Goal: Use online tool/utility: Utilize a website feature to perform a specific function

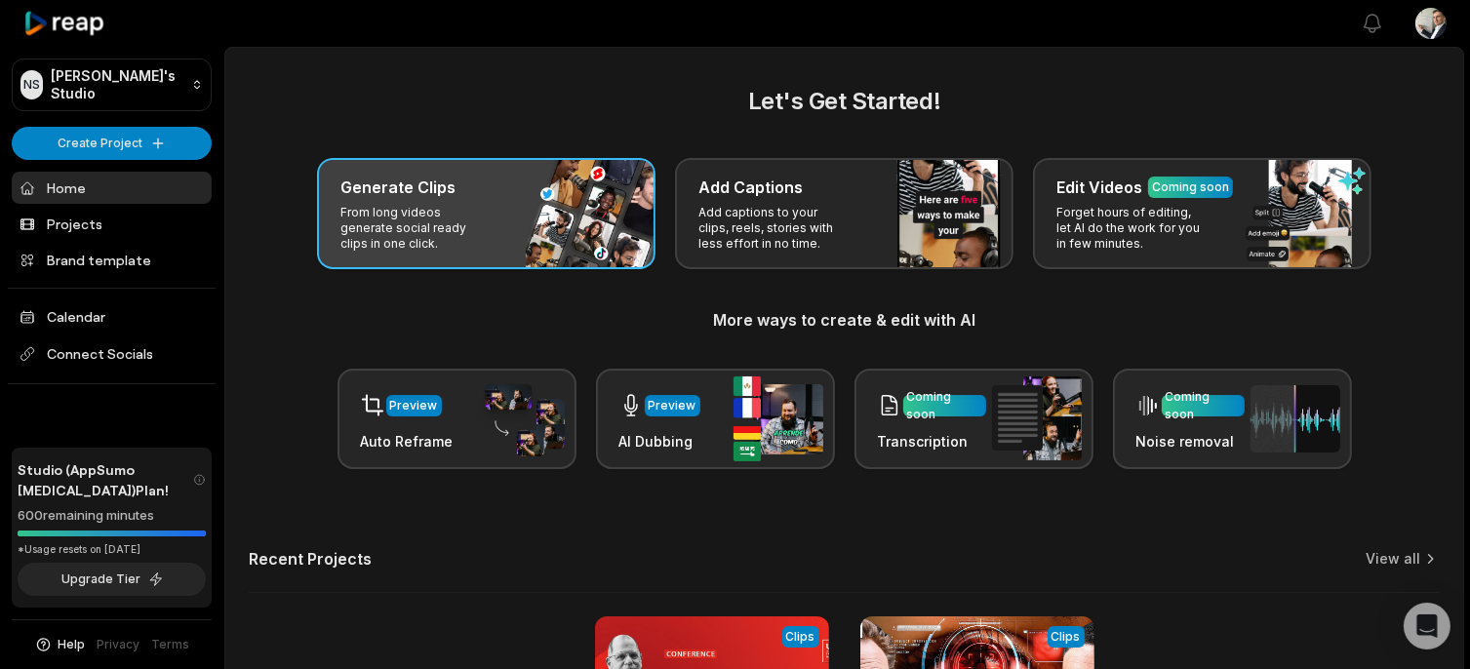
click at [534, 214] on div "Generate Clips From long videos generate social ready clips in one click." at bounding box center [486, 213] width 338 height 111
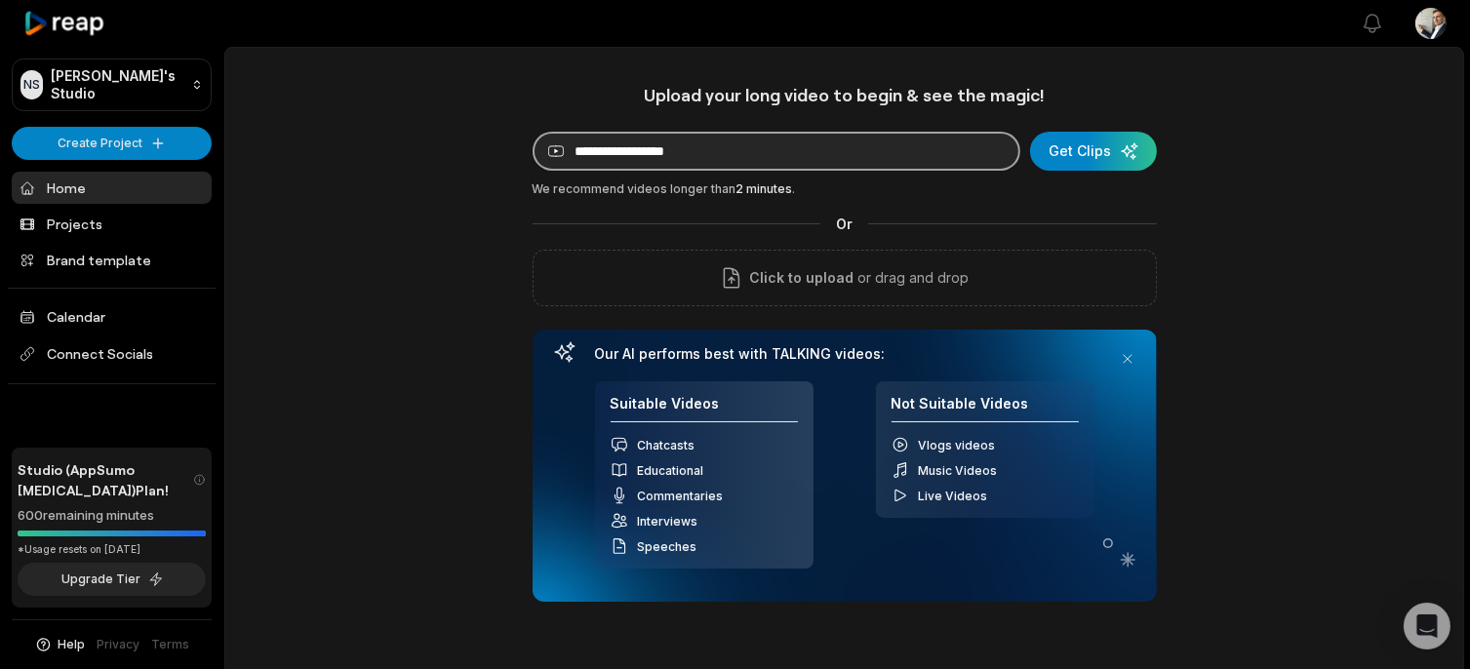
click at [632, 145] on input at bounding box center [777, 151] width 488 height 39
paste input "**********"
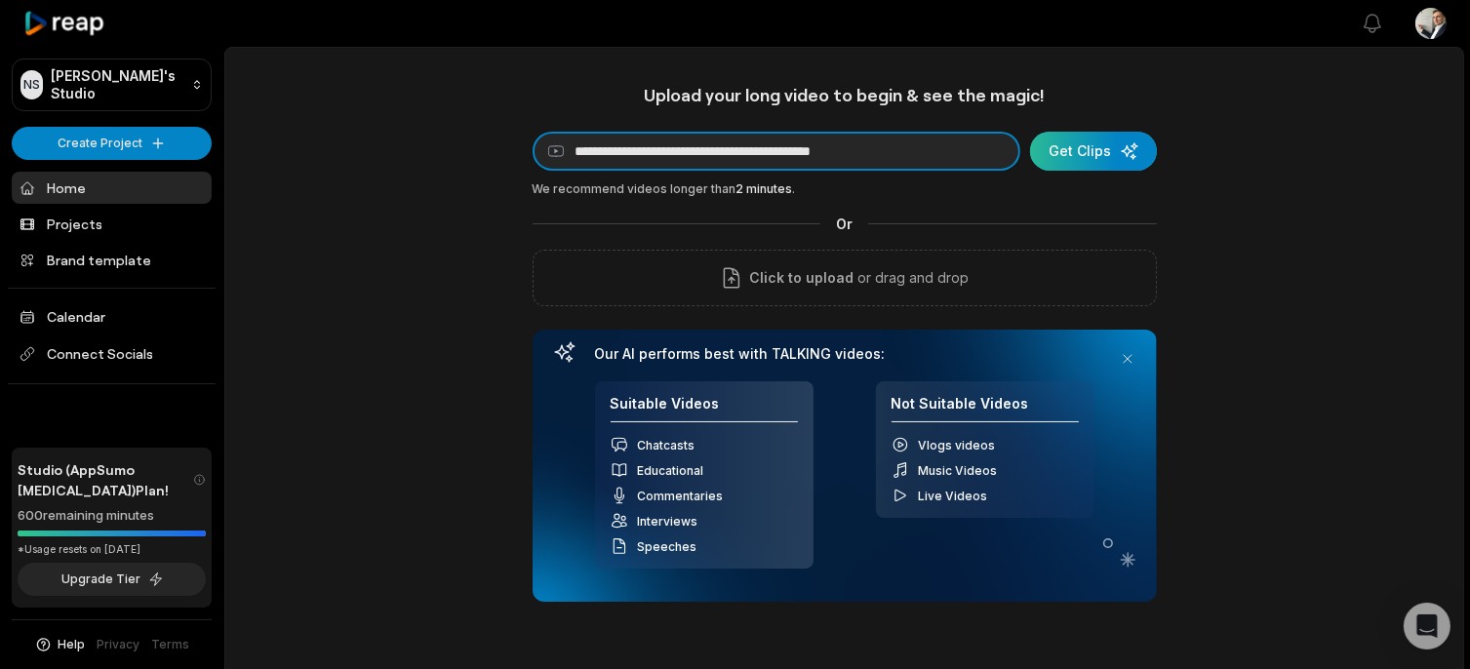
type input "**********"
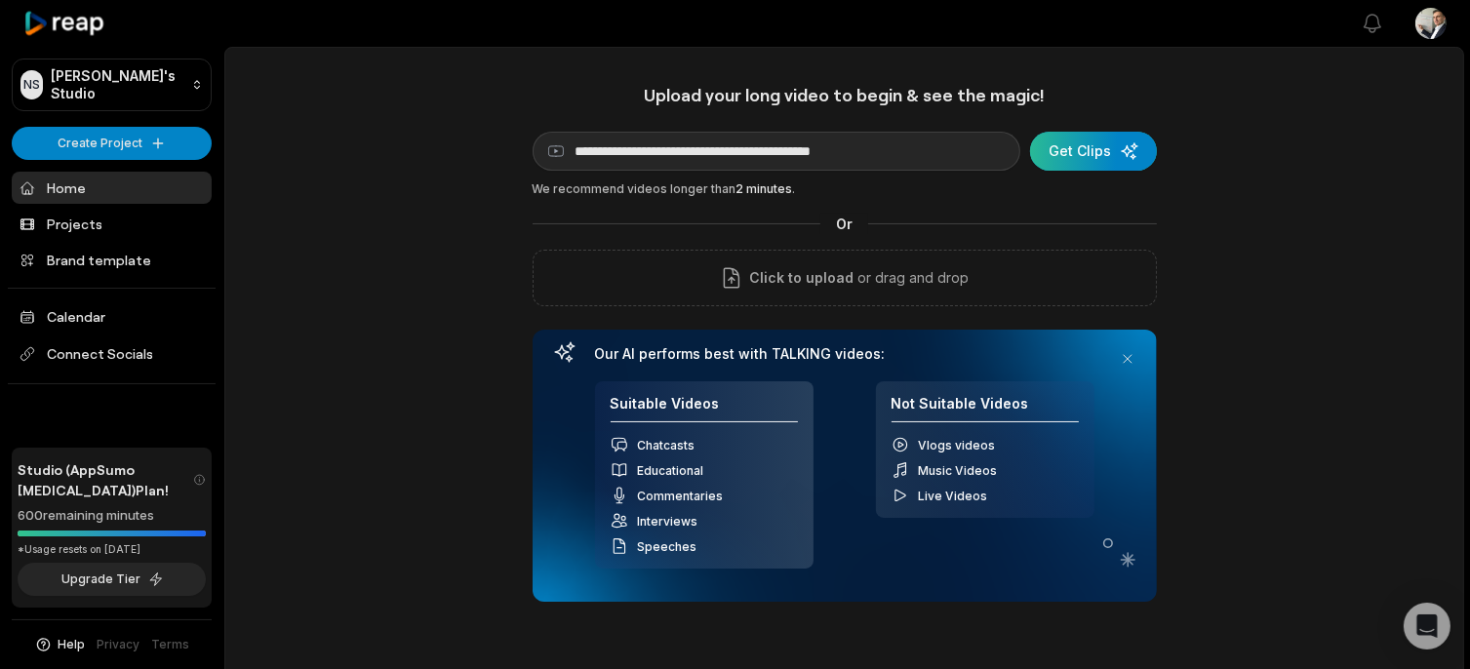
click at [1096, 155] on div "submit" at bounding box center [1093, 151] width 127 height 39
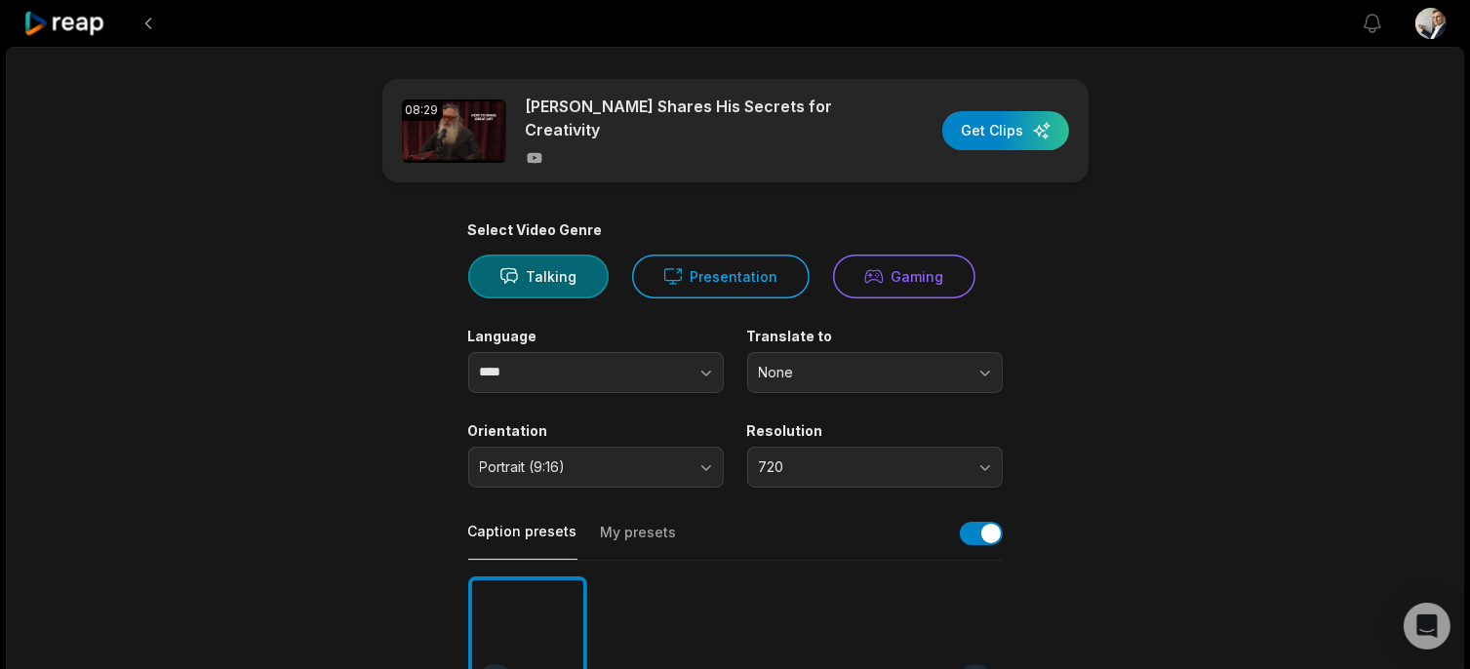
scroll to position [98, 0]
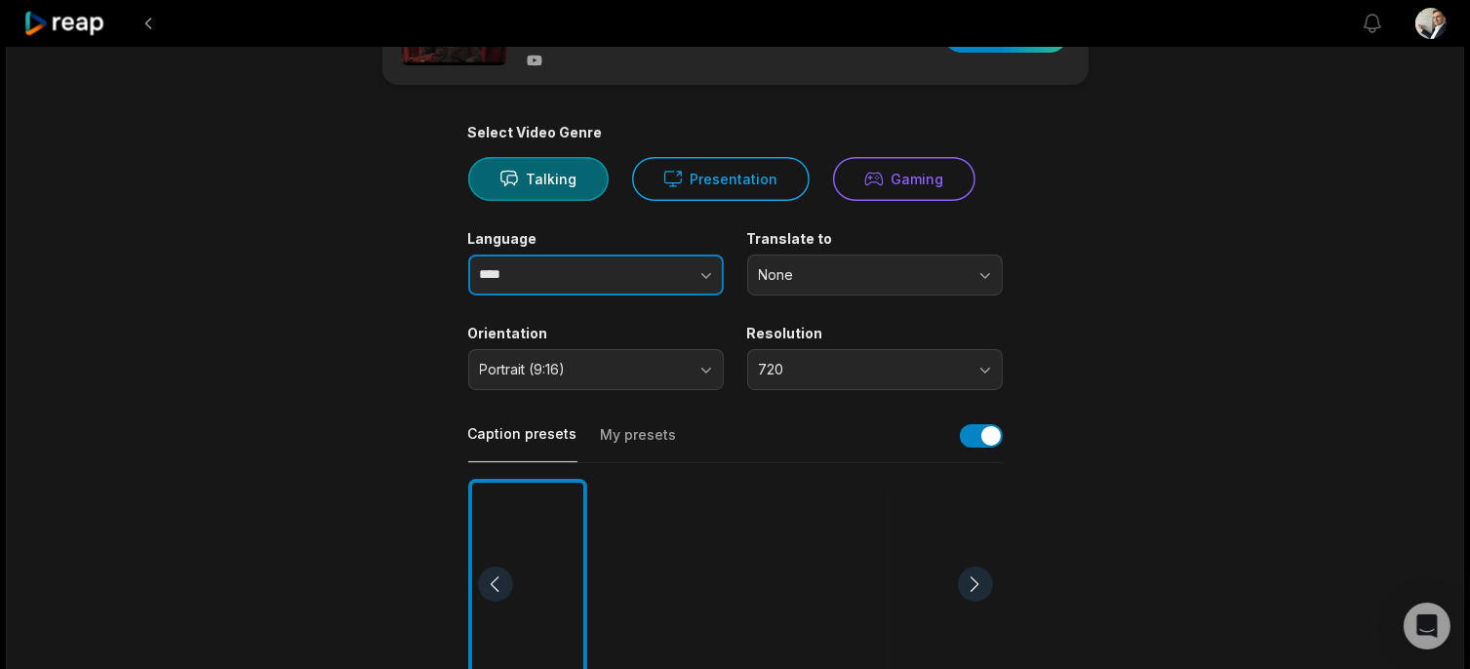
click at [707, 273] on icon "button" at bounding box center [706, 276] width 10 height 6
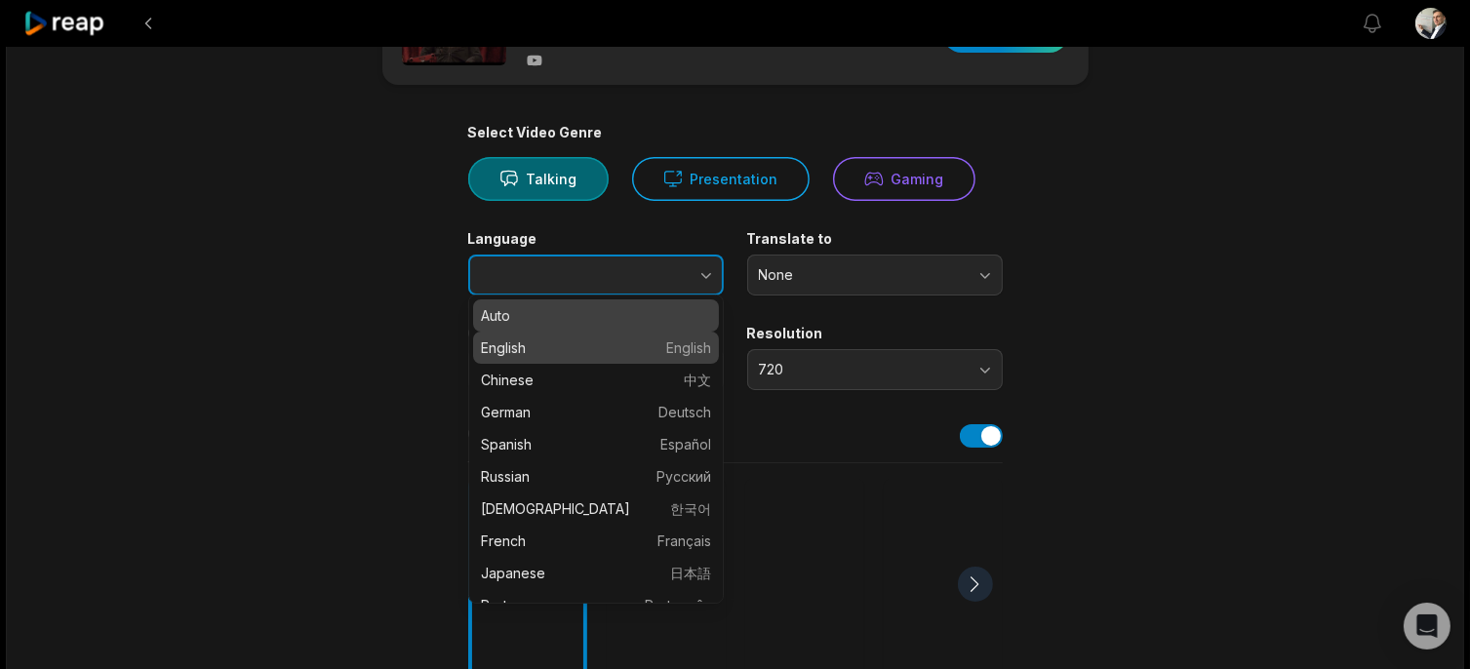
type input "*******"
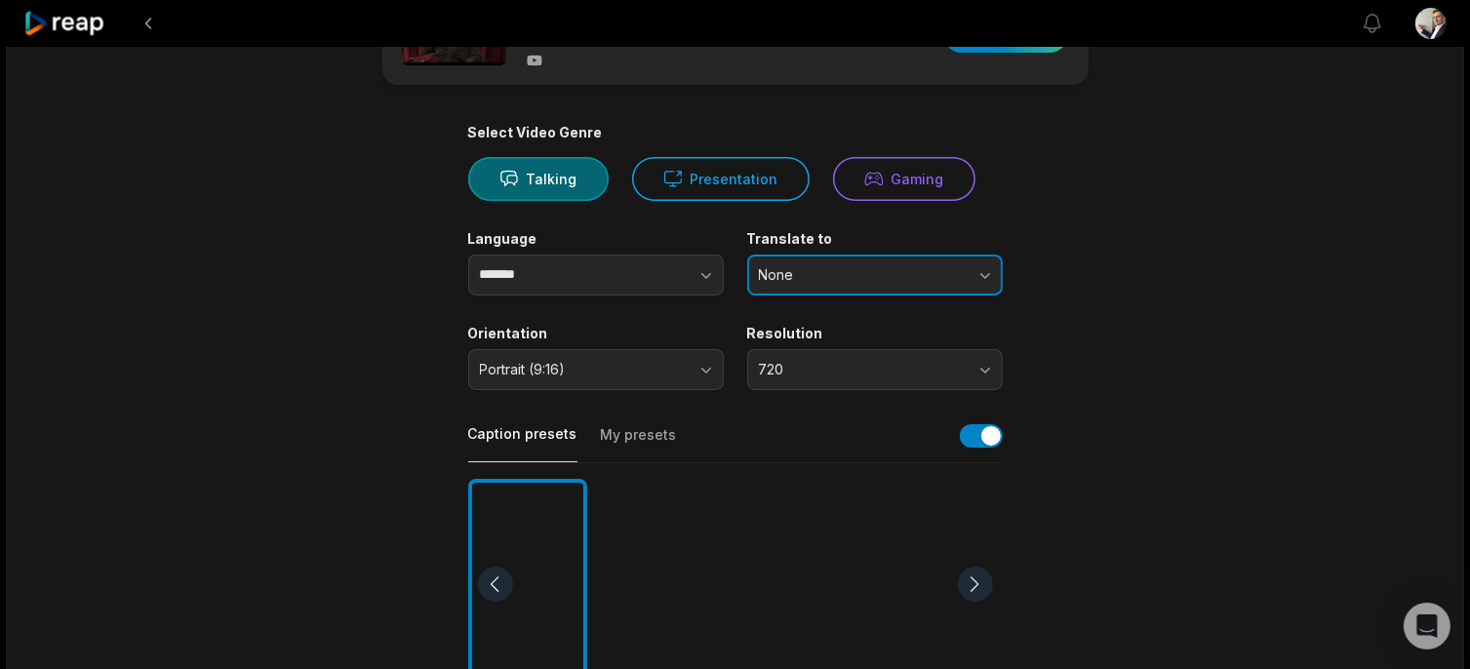
click at [984, 266] on button "None" at bounding box center [875, 275] width 256 height 41
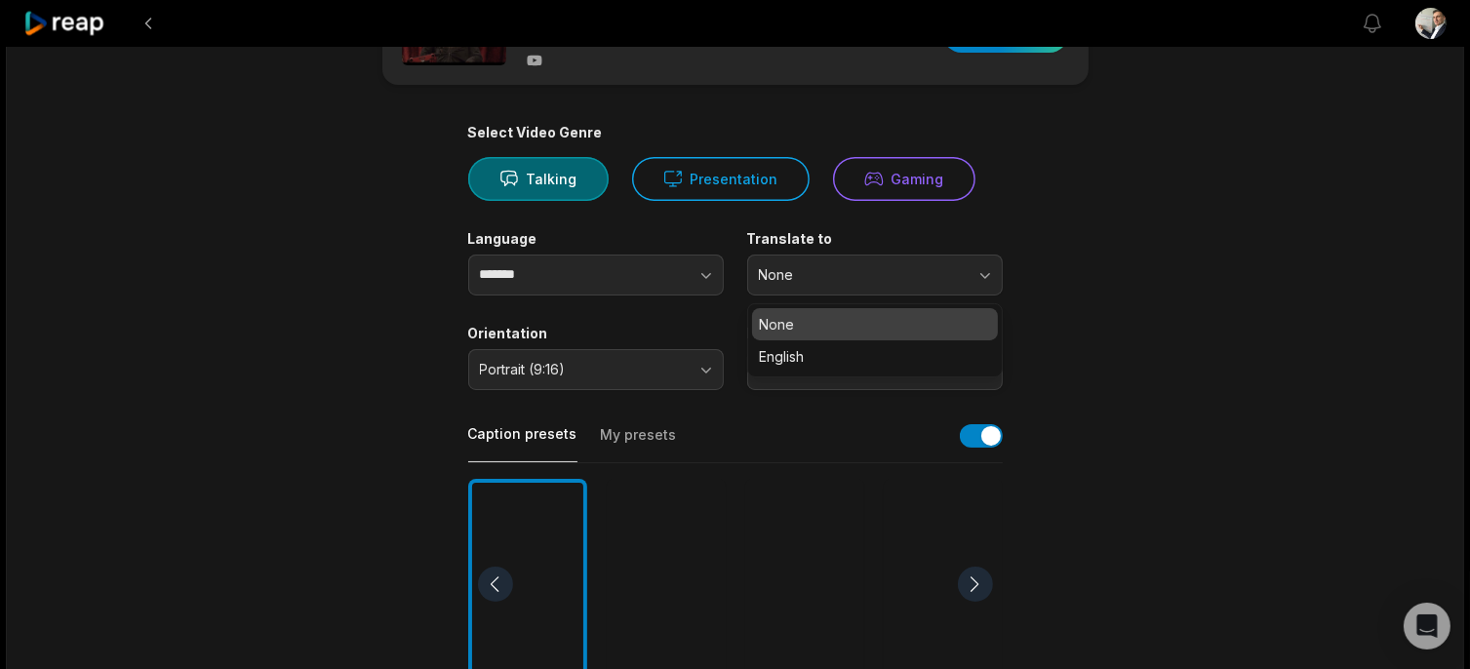
click at [1030, 255] on main "08:29 Rick Rubin Shares His Secrets for Creativity Get Clips Select Video Genre…" at bounding box center [735, 578] width 944 height 1195
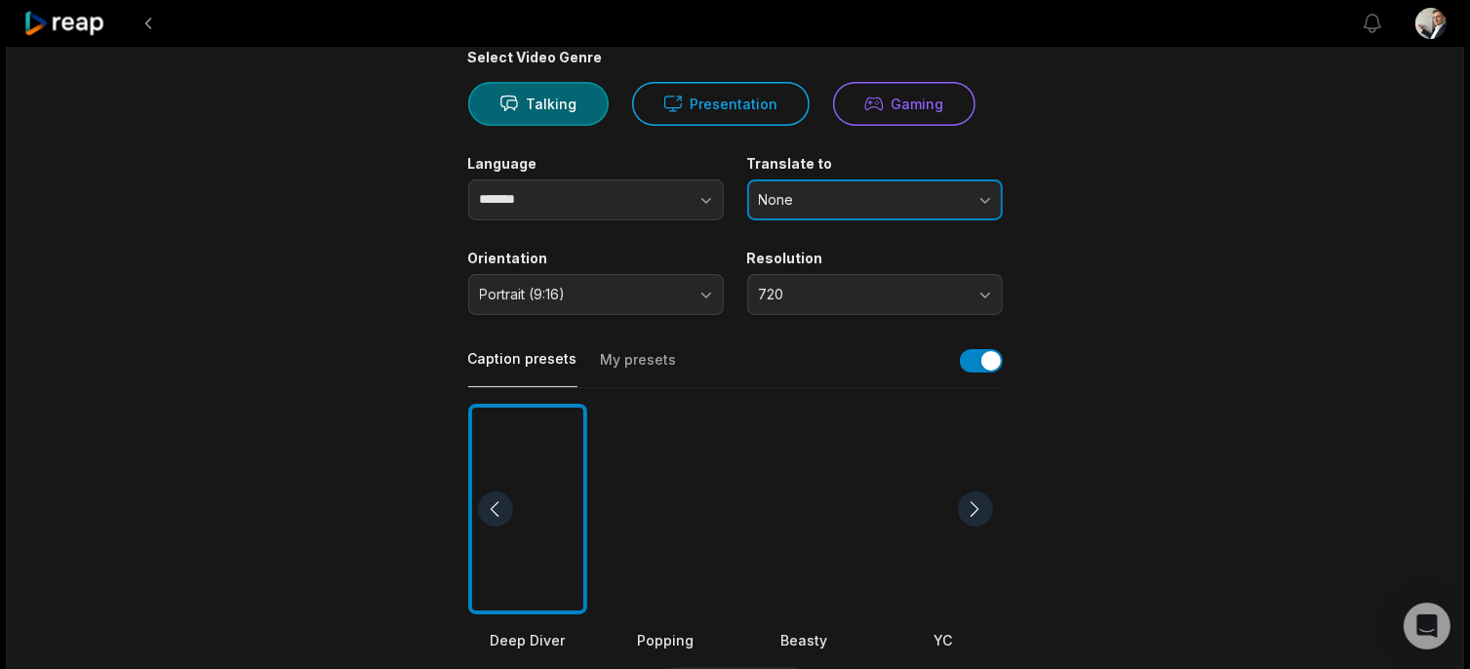
scroll to position [195, 0]
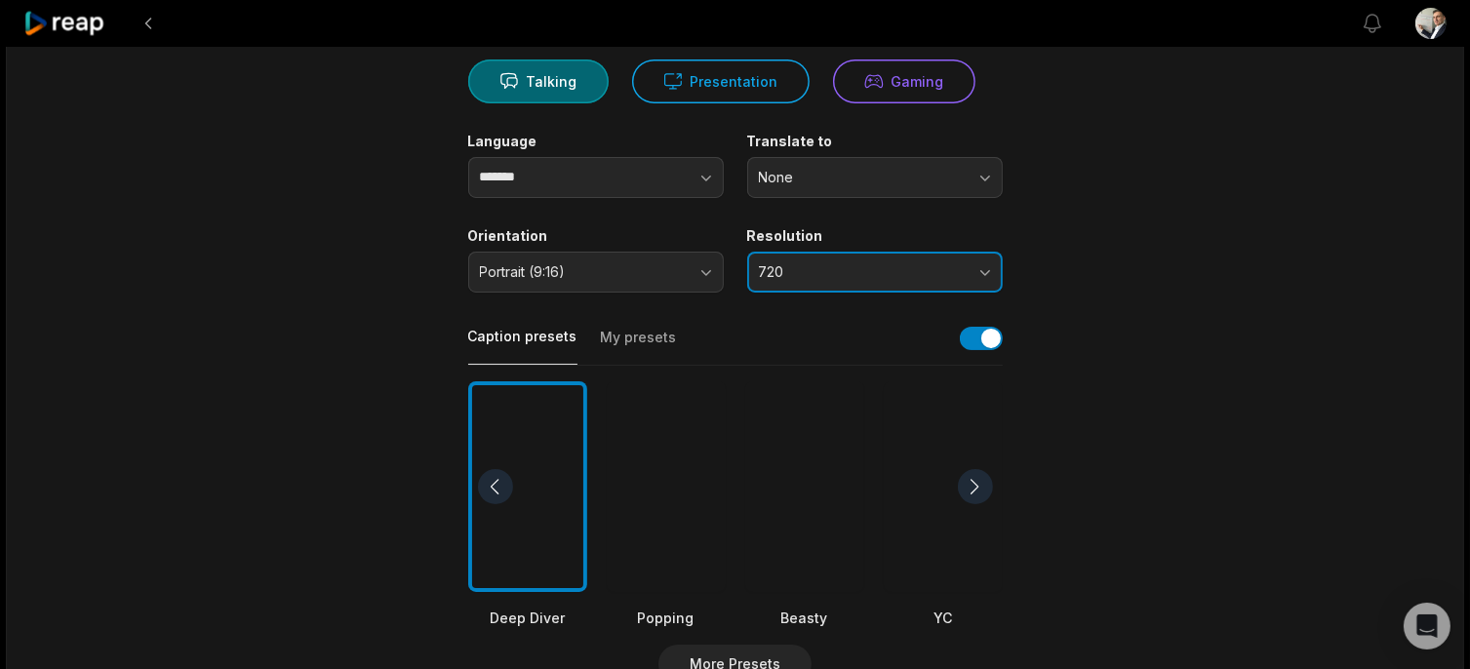
click at [933, 263] on span "720" at bounding box center [861, 272] width 205 height 18
click at [932, 263] on span "720" at bounding box center [861, 272] width 205 height 18
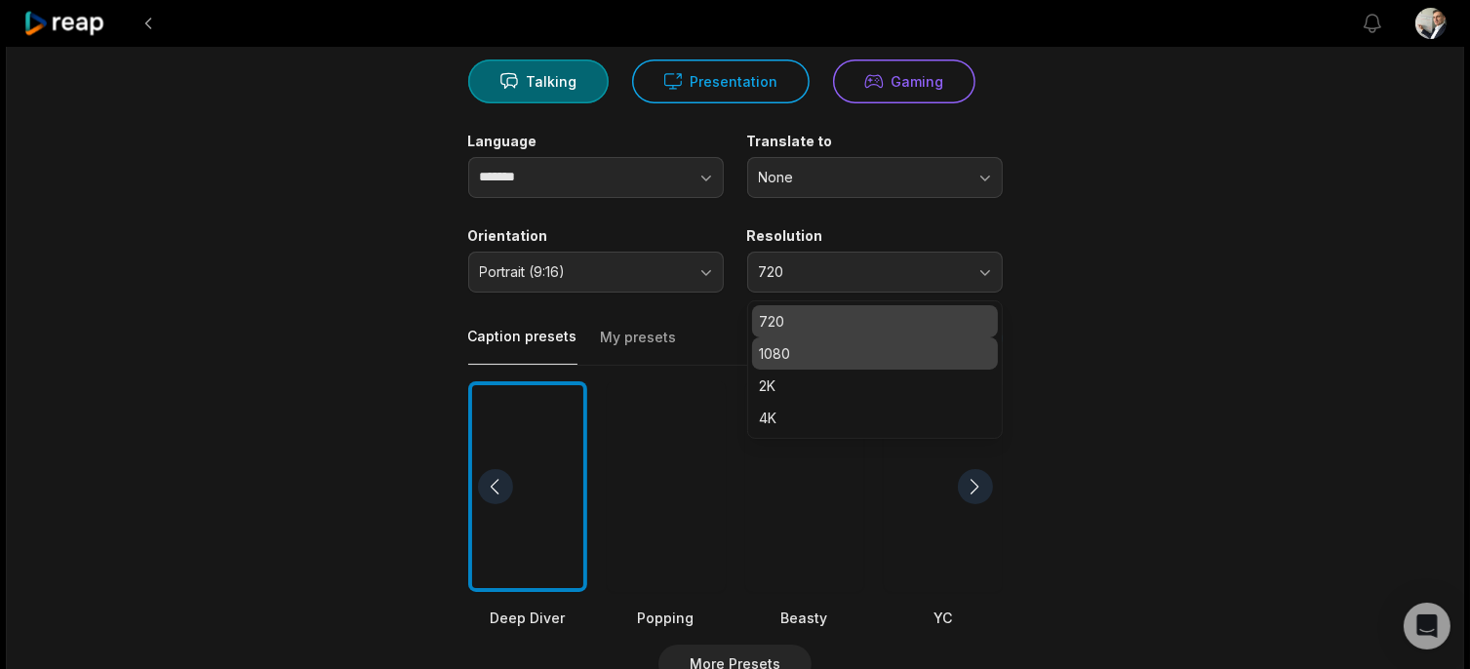
click at [788, 343] on p "1080" at bounding box center [875, 353] width 230 height 20
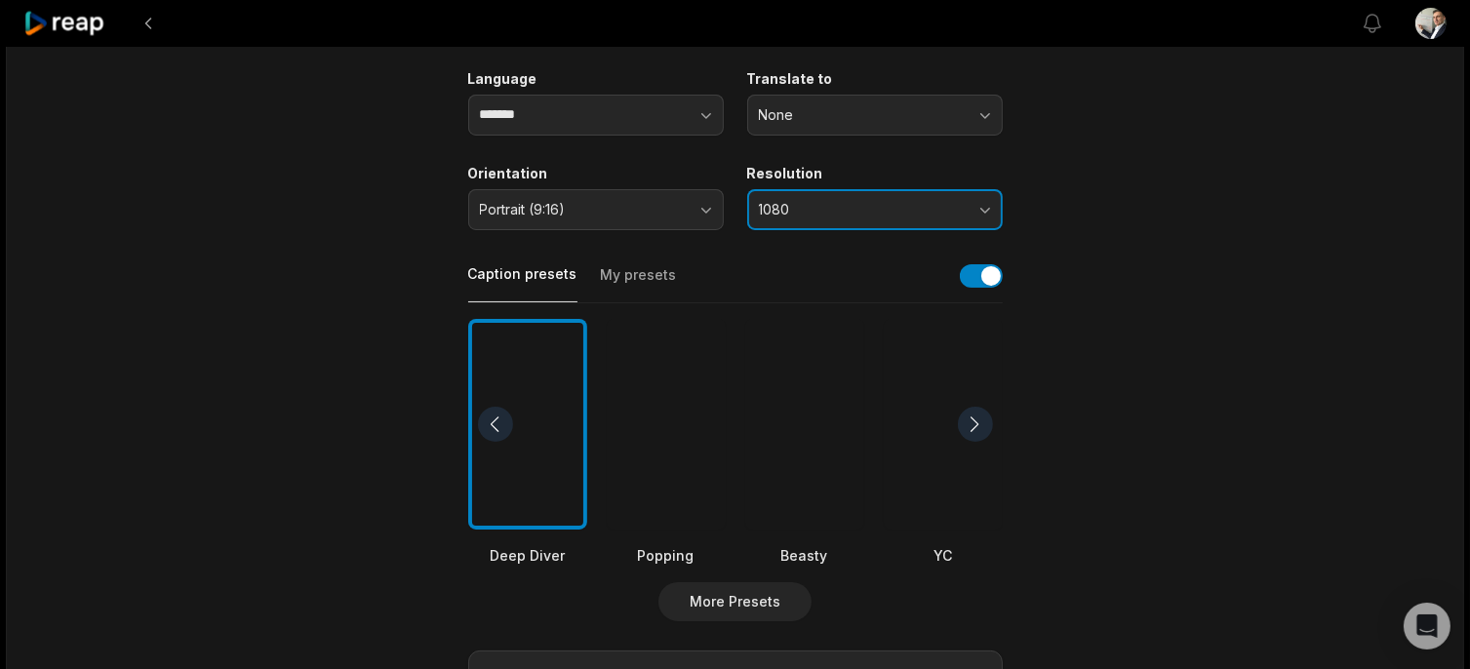
scroll to position [293, 0]
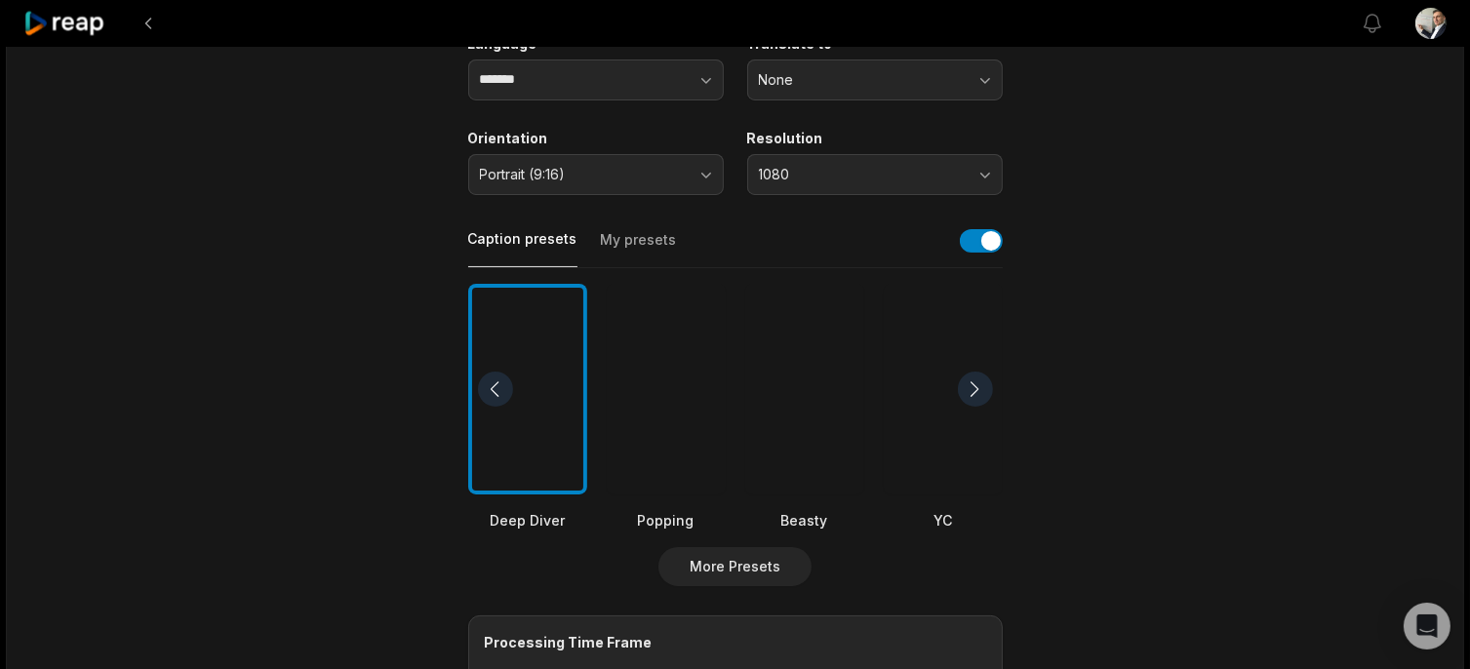
click at [684, 450] on div at bounding box center [666, 390] width 119 height 212
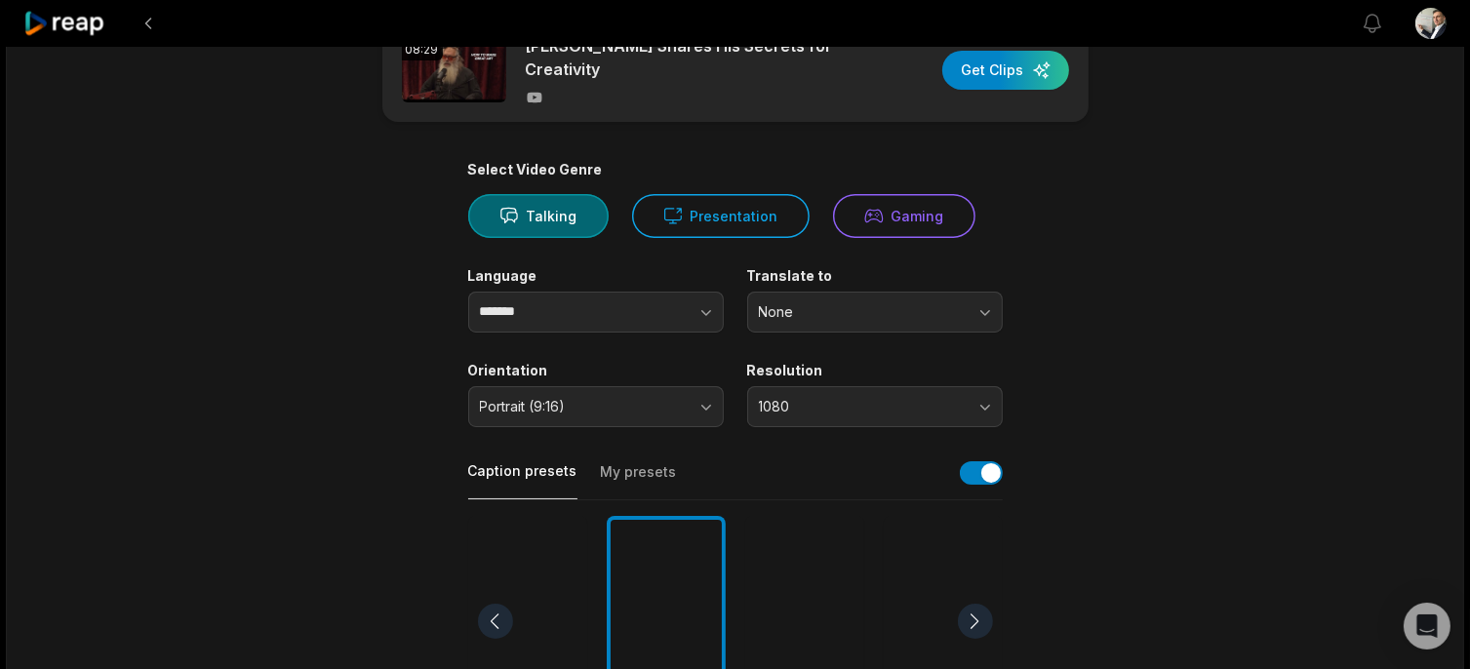
scroll to position [0, 0]
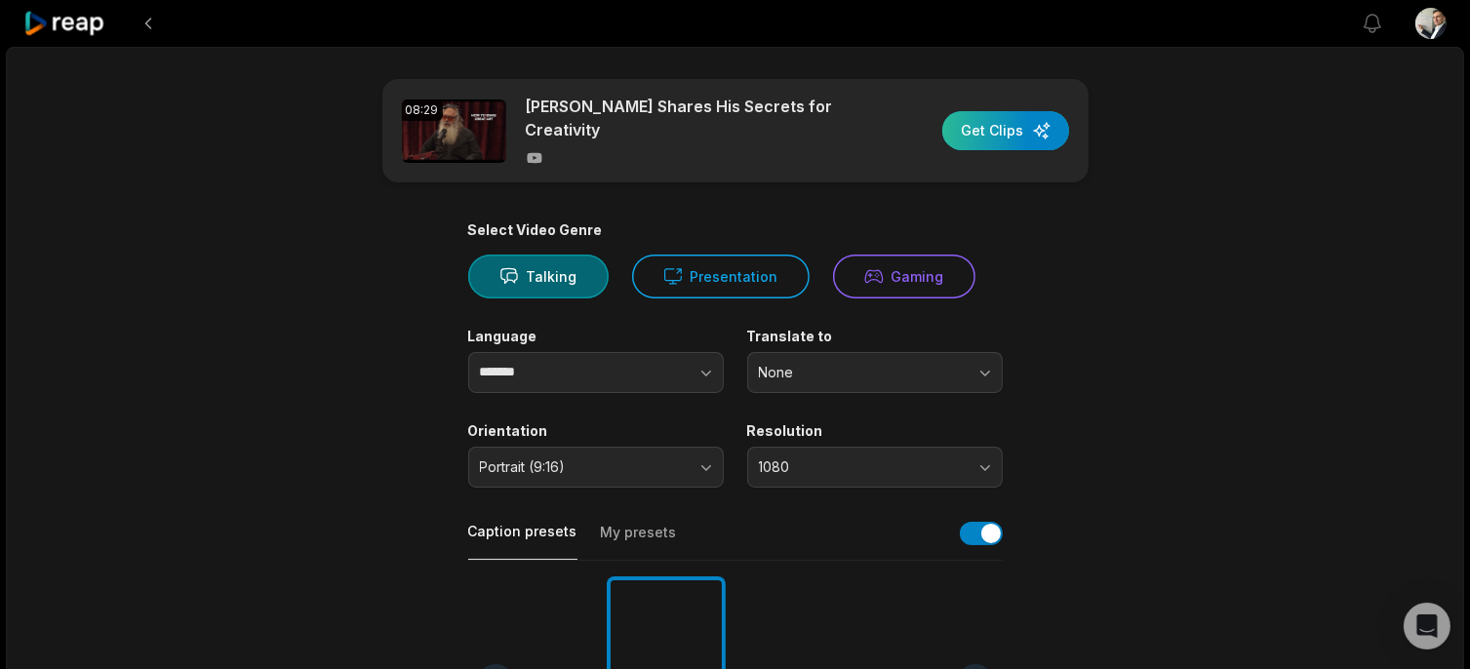
click at [1040, 122] on div "button" at bounding box center [1005, 130] width 127 height 39
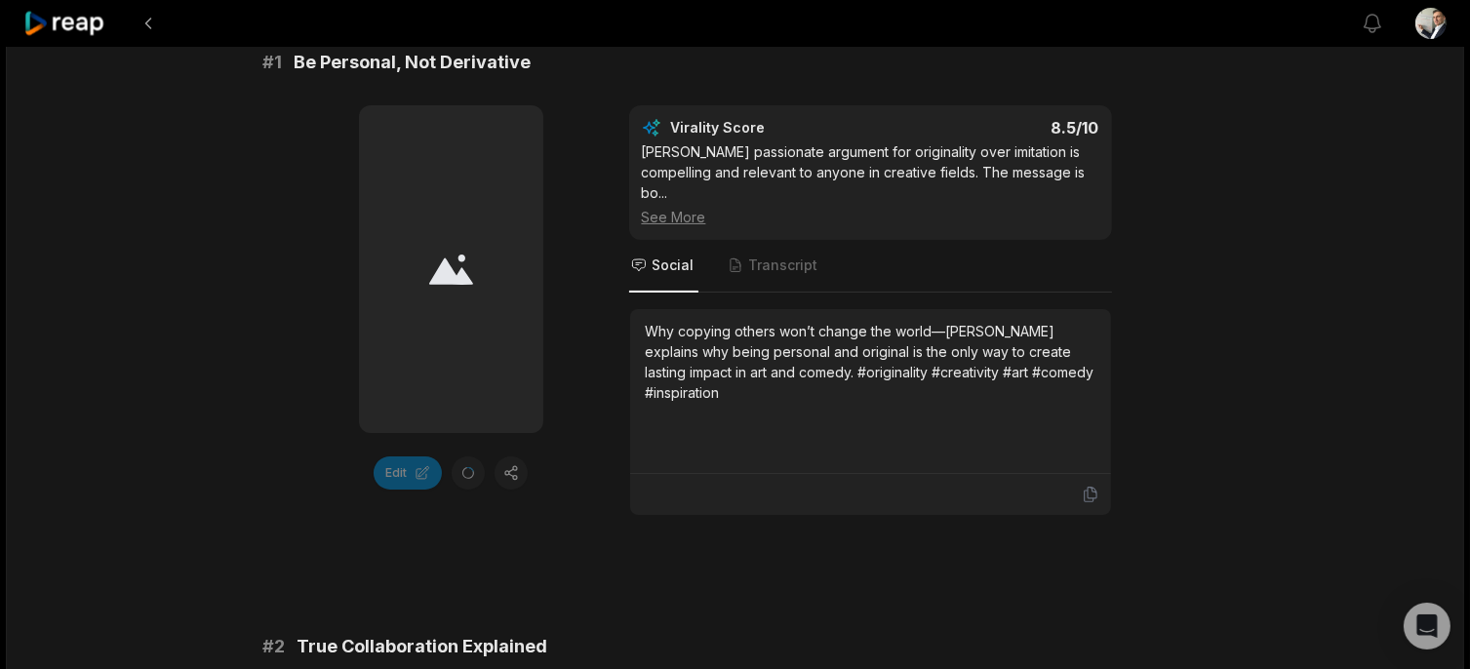
scroll to position [293, 0]
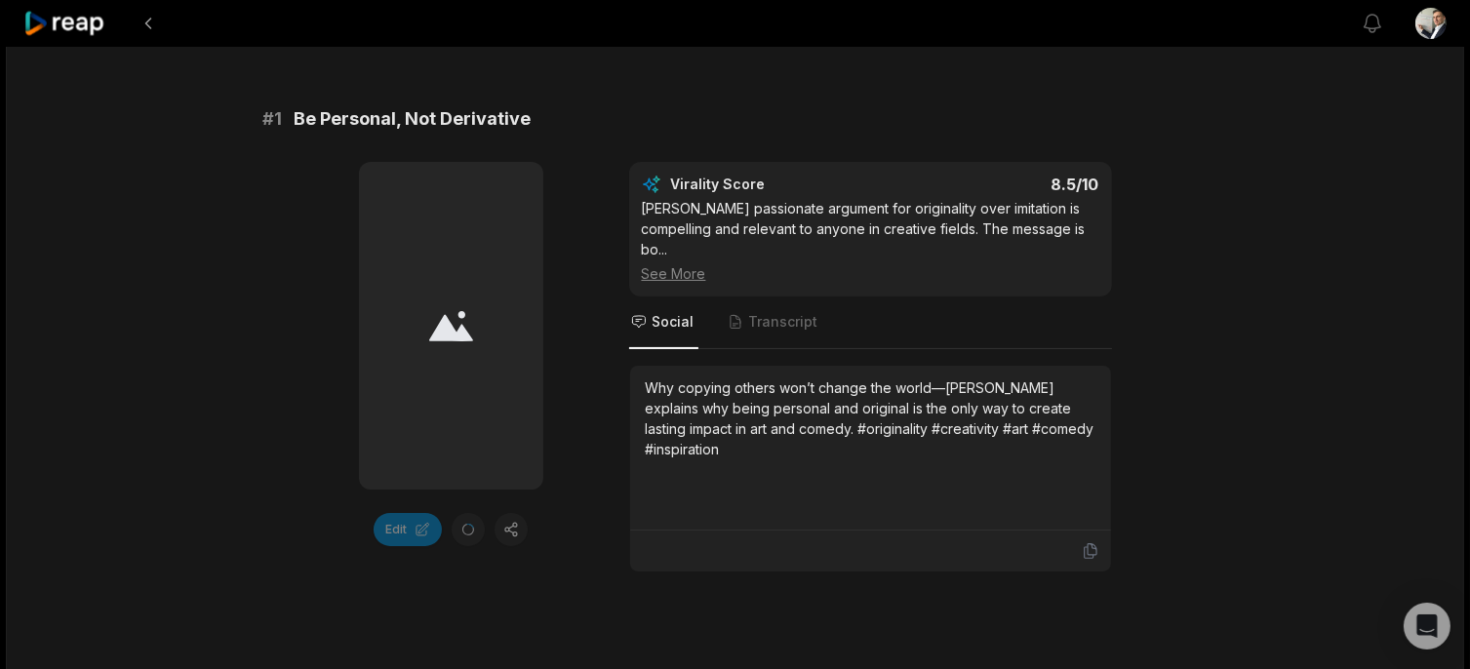
click at [460, 311] on icon at bounding box center [451, 326] width 44 height 32
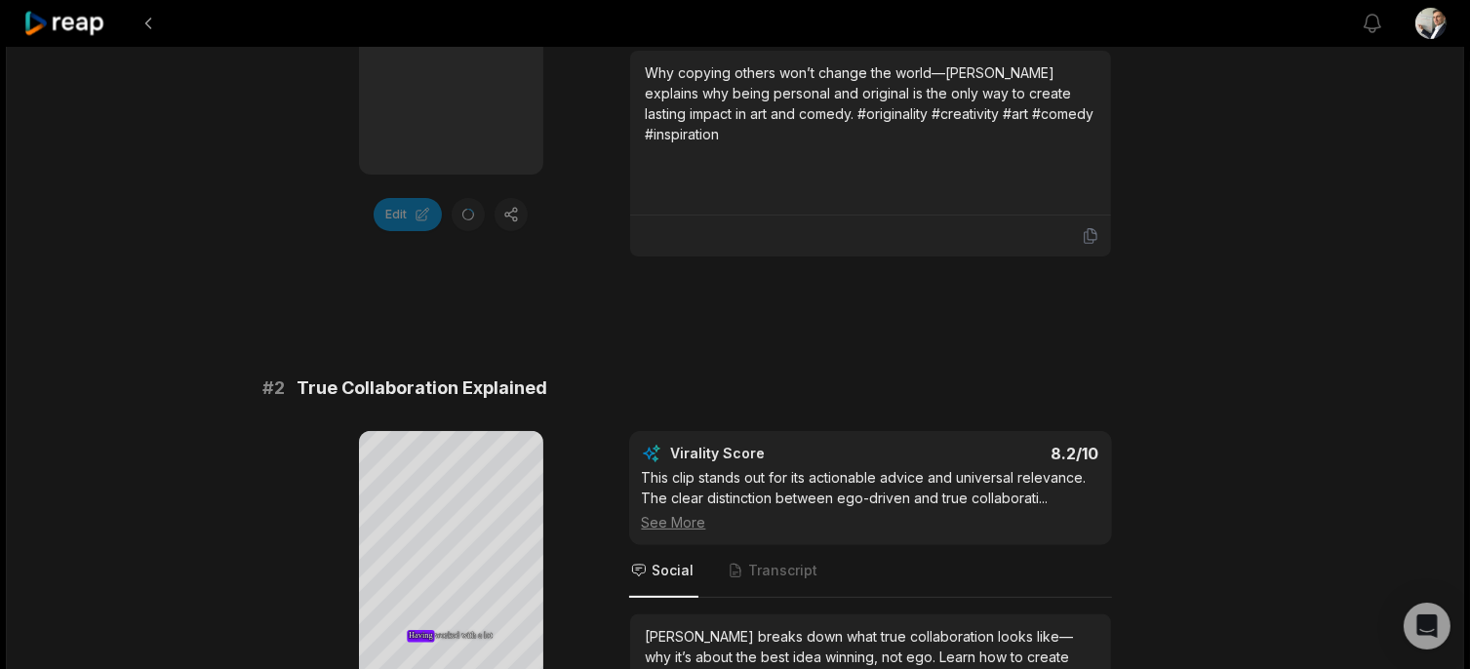
scroll to position [780, 0]
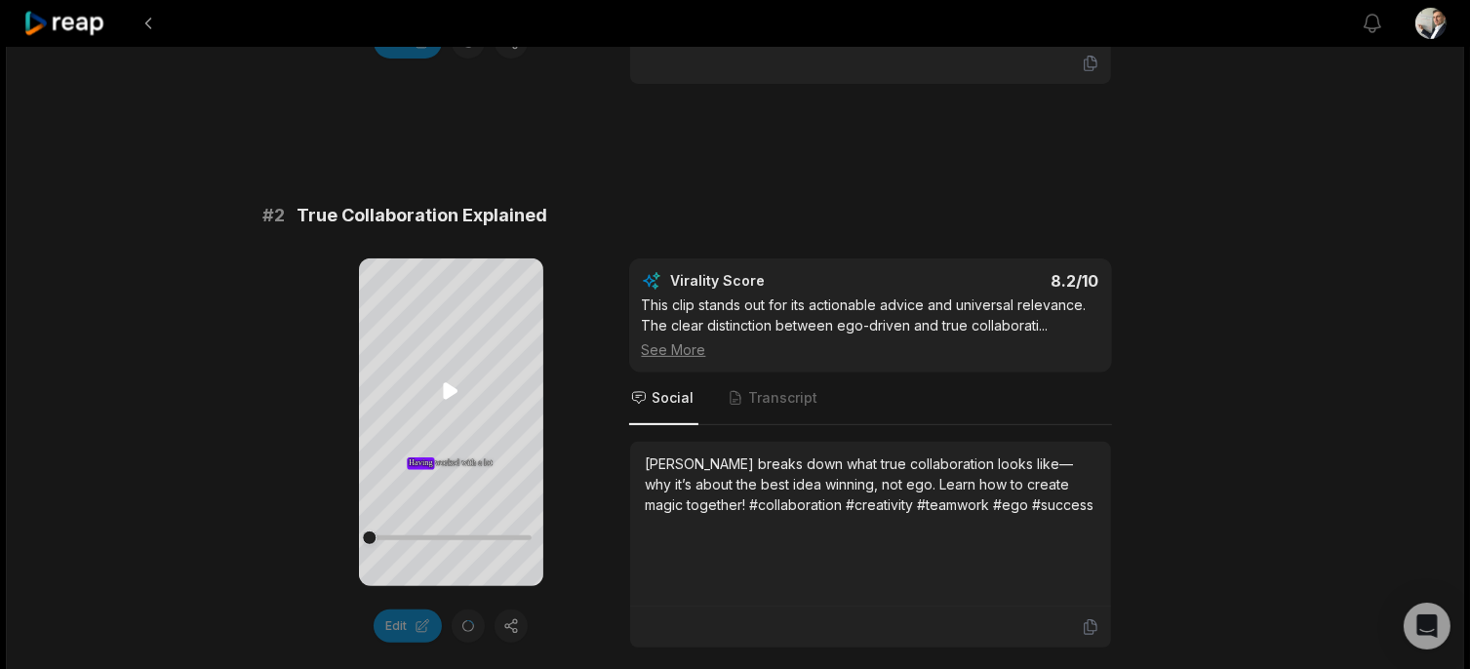
click at [447, 387] on icon at bounding box center [451, 391] width 15 height 17
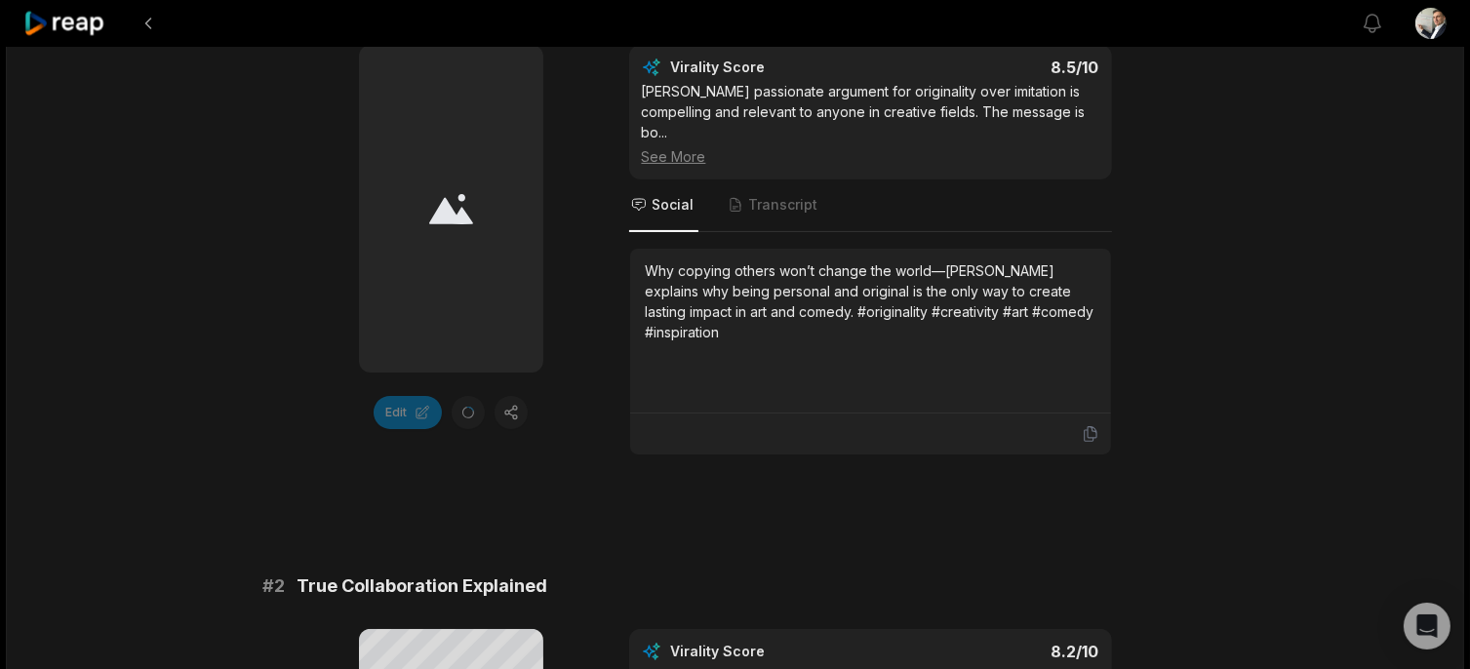
scroll to position [293, 0]
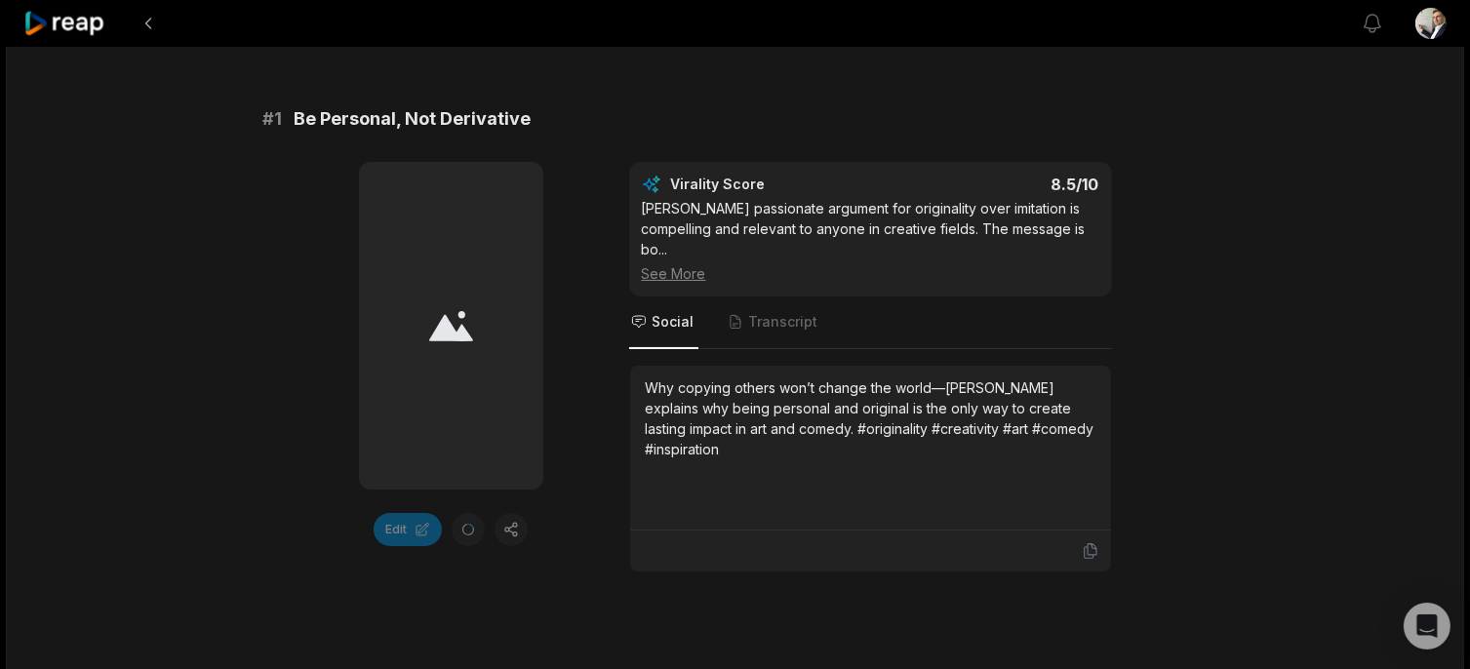
click at [485, 308] on div at bounding box center [451, 326] width 184 height 328
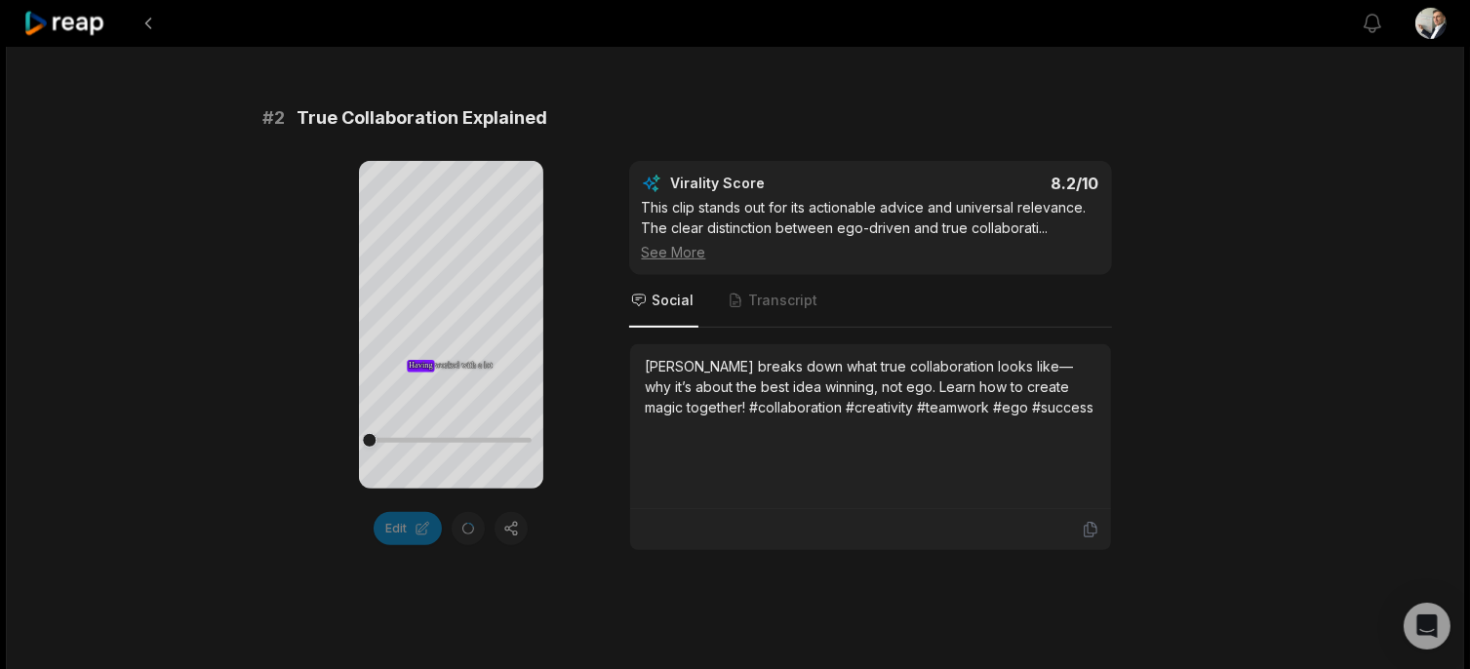
scroll to position [1365, 0]
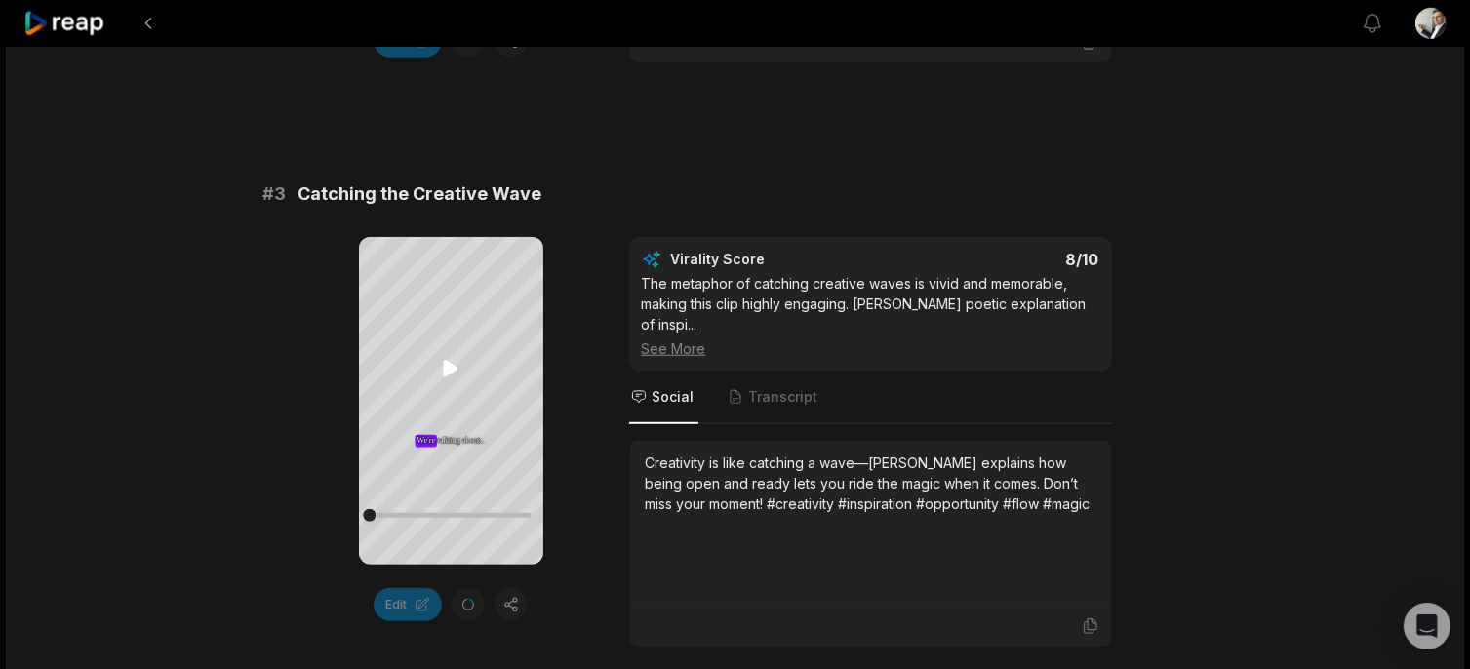
click at [460, 369] on icon at bounding box center [450, 368] width 23 height 23
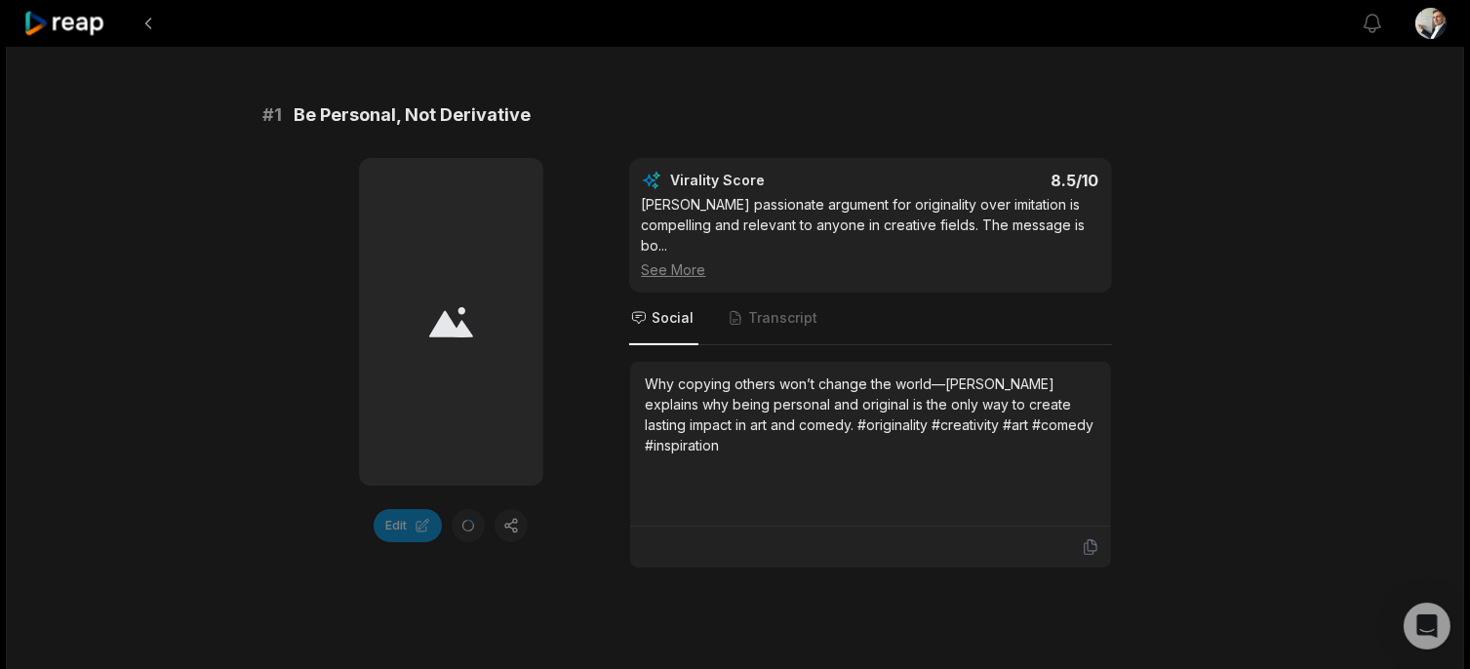
scroll to position [293, 0]
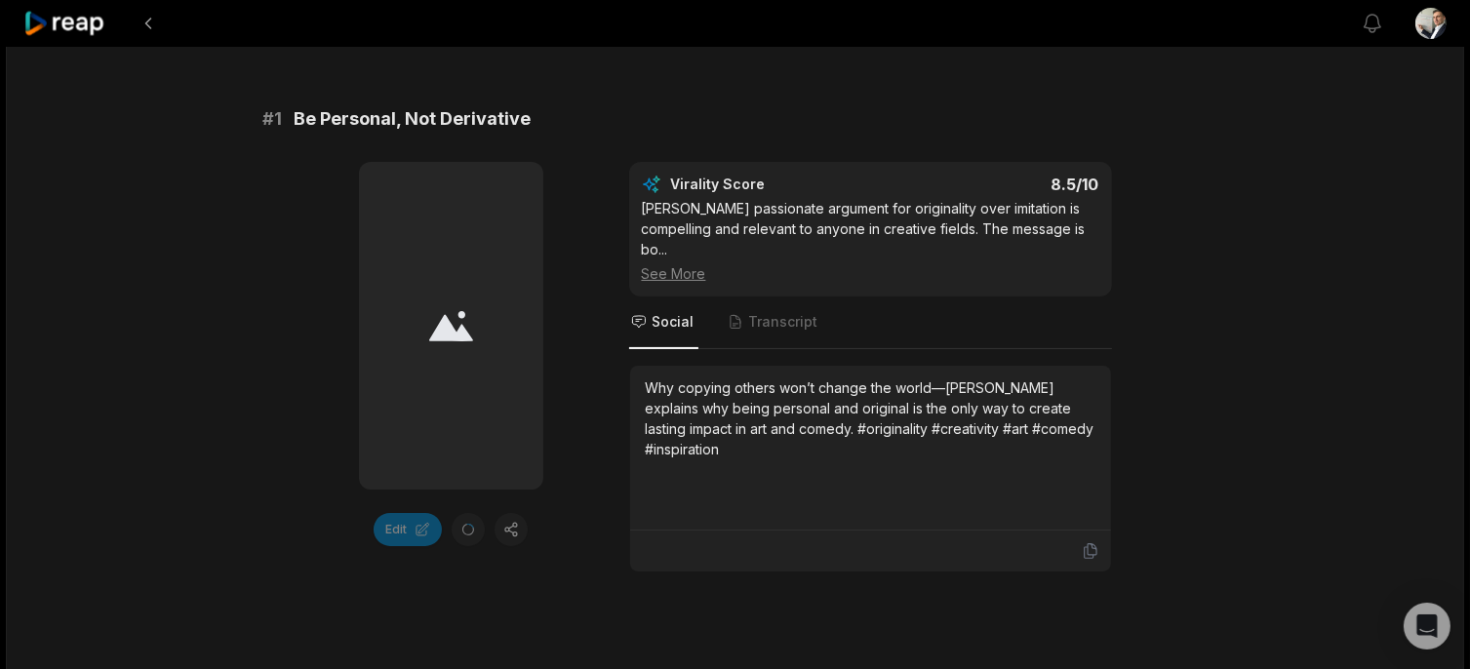
click at [455, 324] on icon at bounding box center [451, 326] width 44 height 30
click at [468, 515] on div "Edit" at bounding box center [451, 529] width 184 height 33
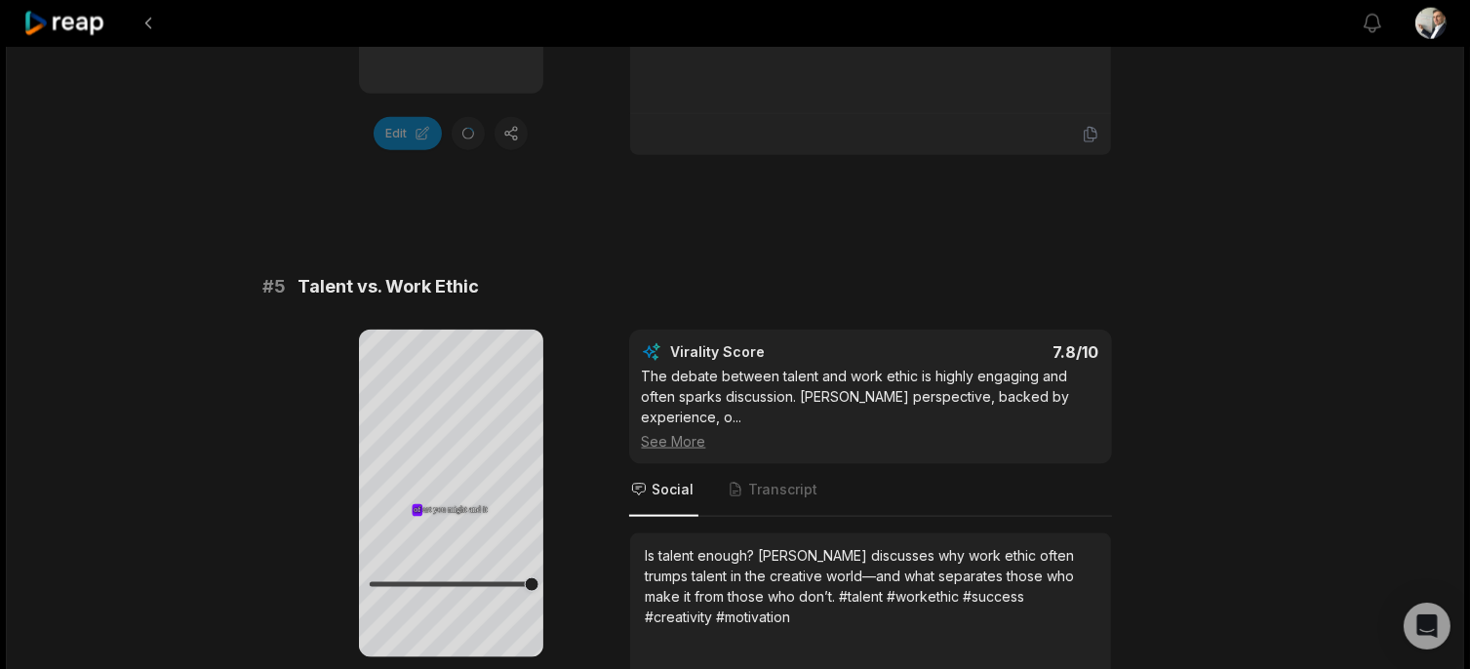
scroll to position [2536, 0]
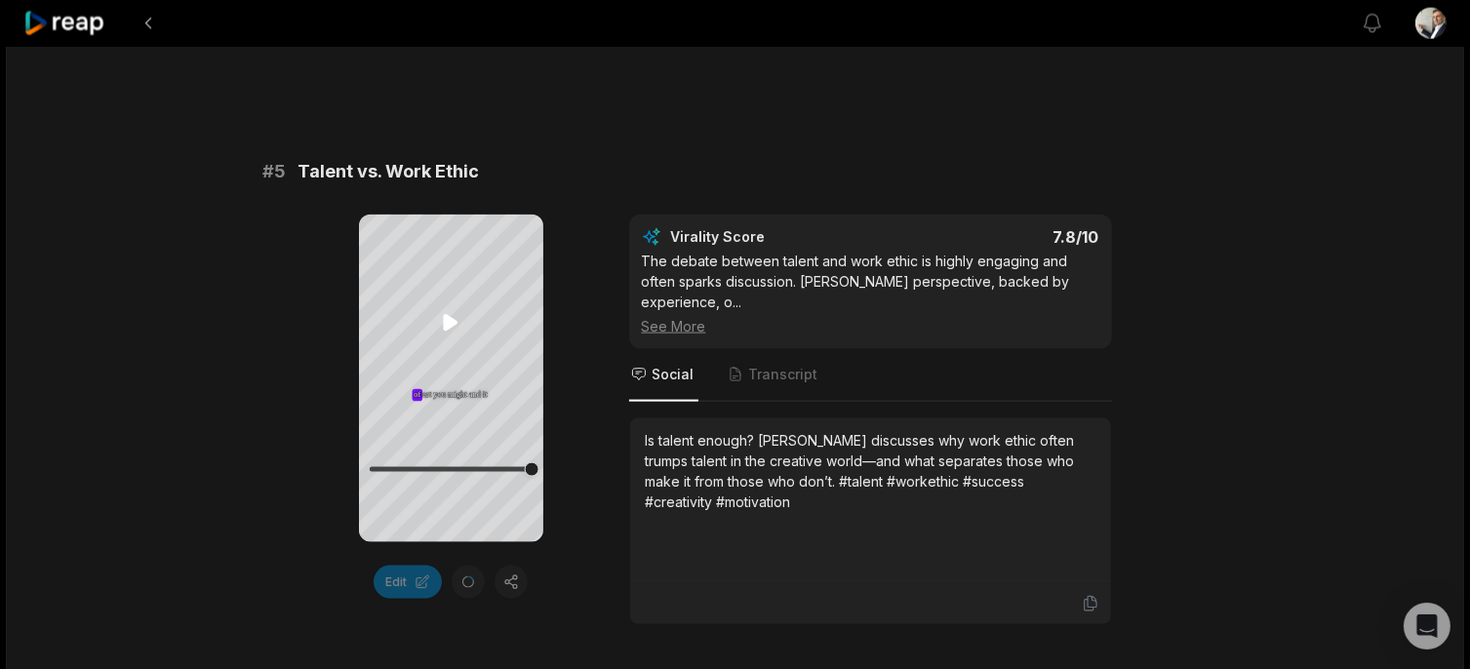
click at [445, 322] on icon at bounding box center [451, 323] width 15 height 17
click at [67, 21] on icon at bounding box center [64, 24] width 83 height 26
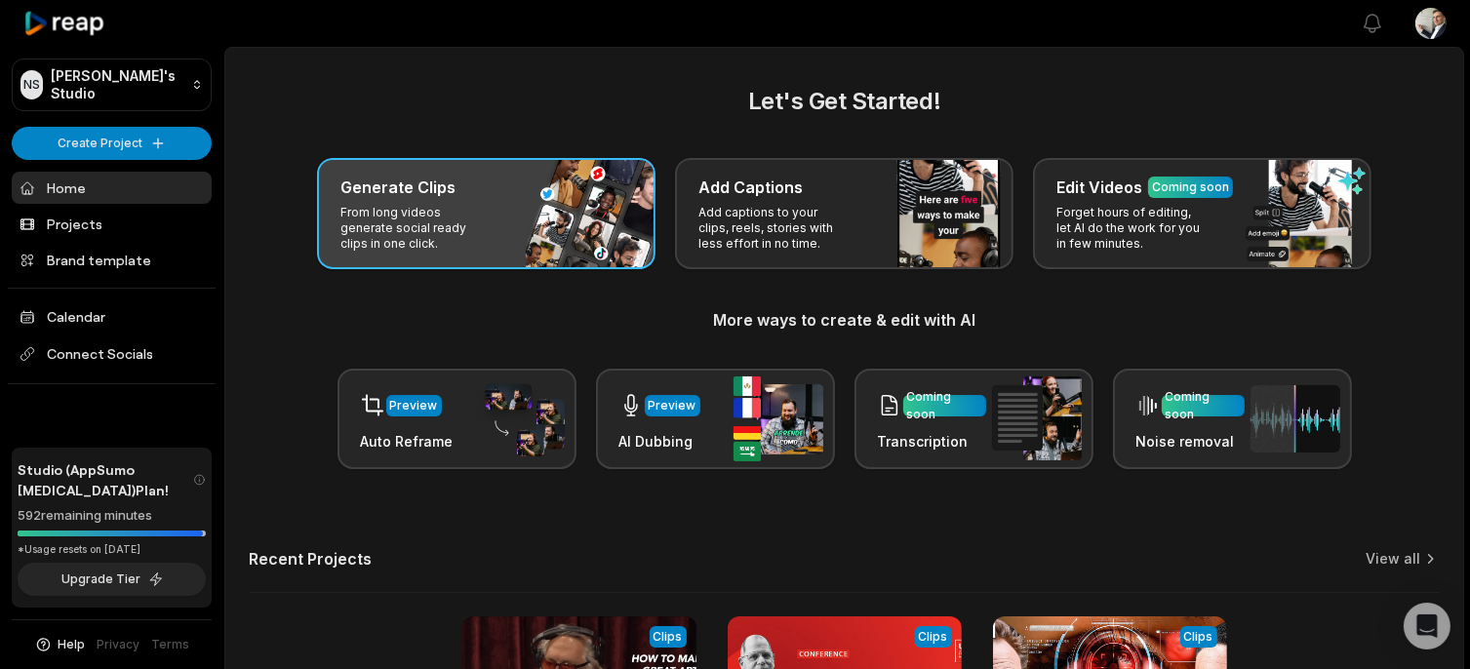
click at [400, 195] on h3 "Generate Clips" at bounding box center [397, 187] width 115 height 23
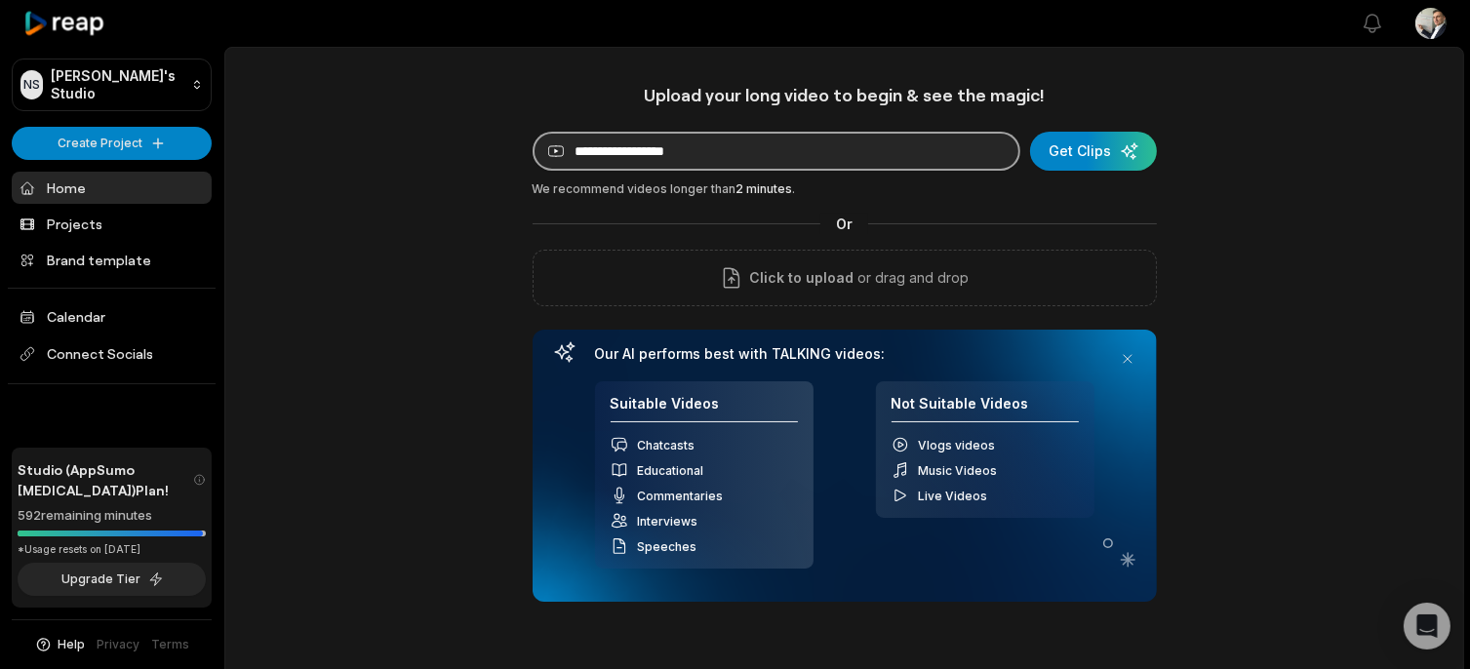
click at [594, 155] on input at bounding box center [777, 151] width 488 height 39
paste input "**********"
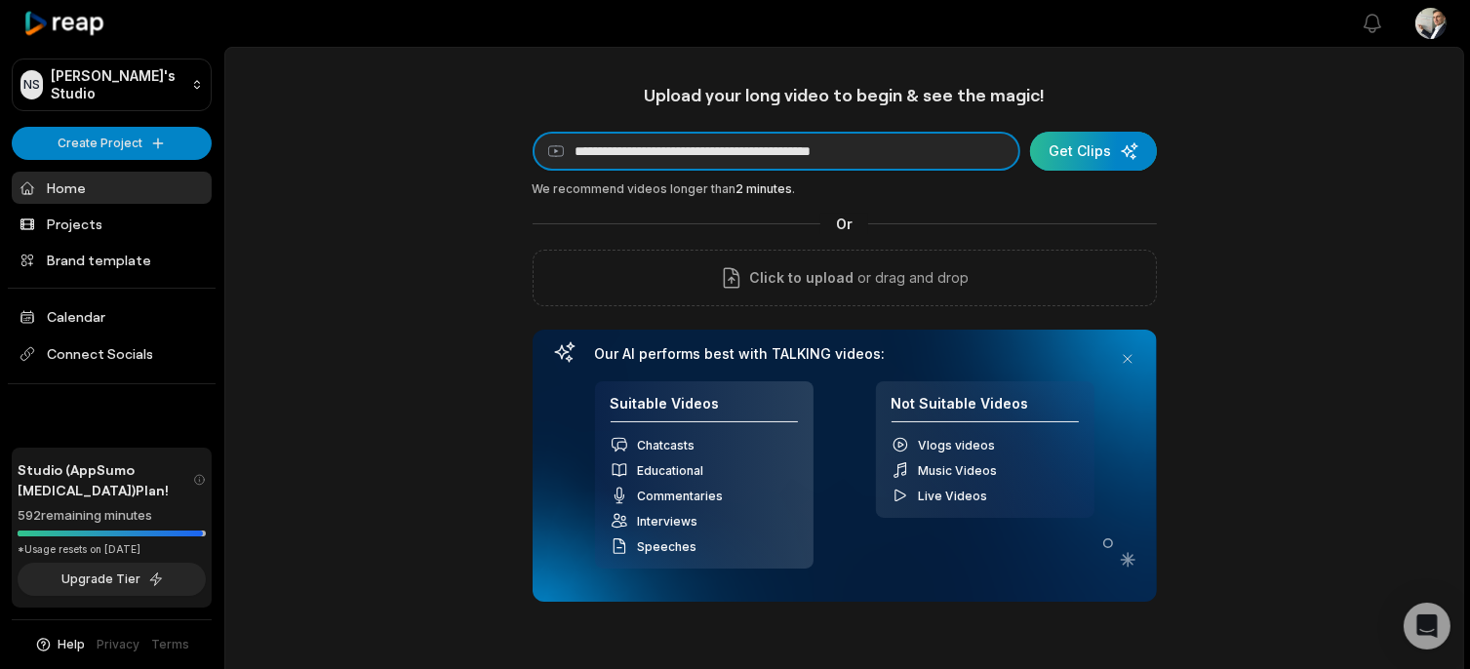
type input "**********"
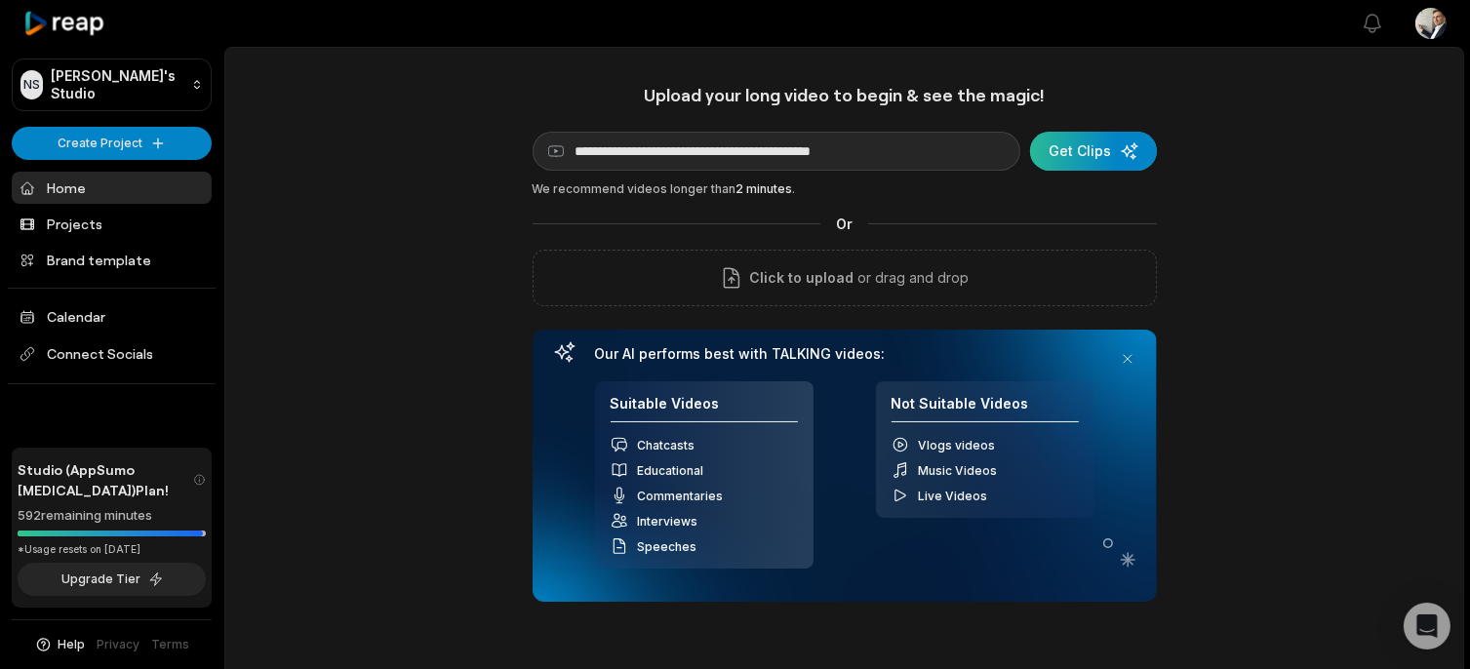
click at [1082, 157] on div "submit" at bounding box center [1093, 151] width 127 height 39
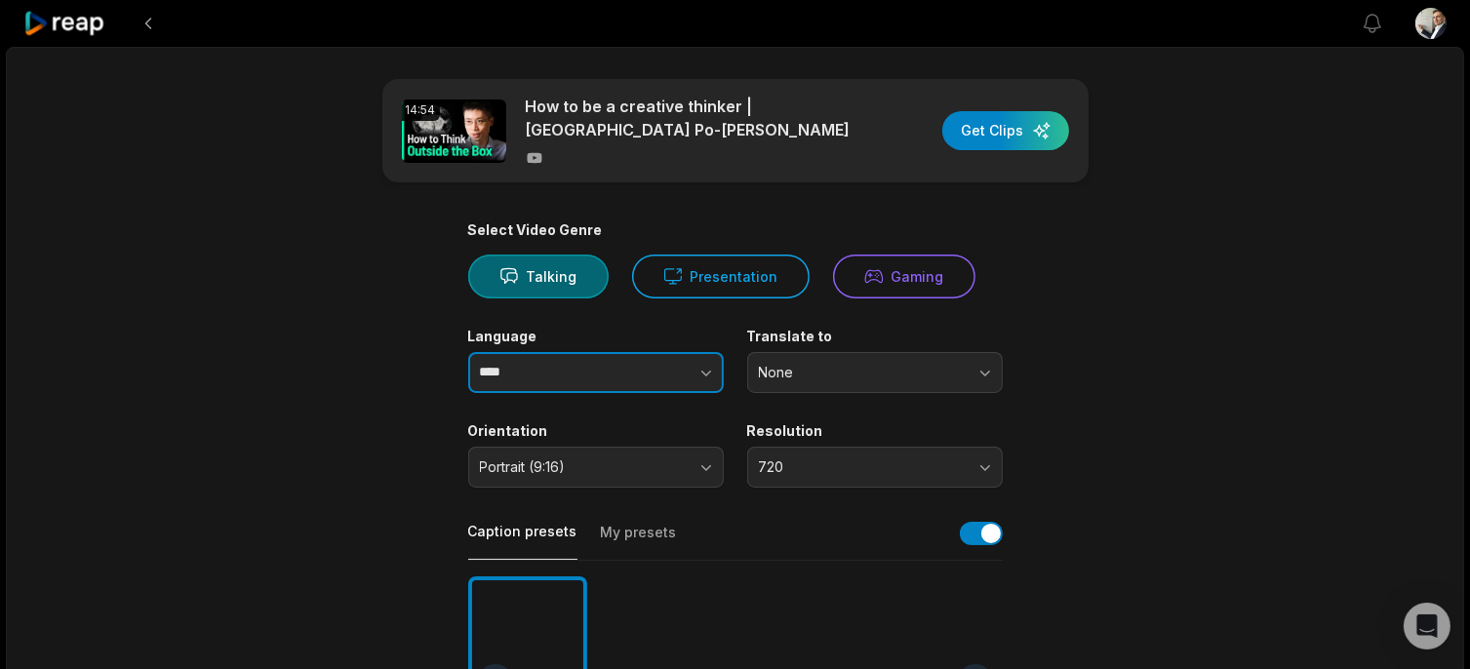
click at [710, 367] on icon "button" at bounding box center [706, 373] width 20 height 20
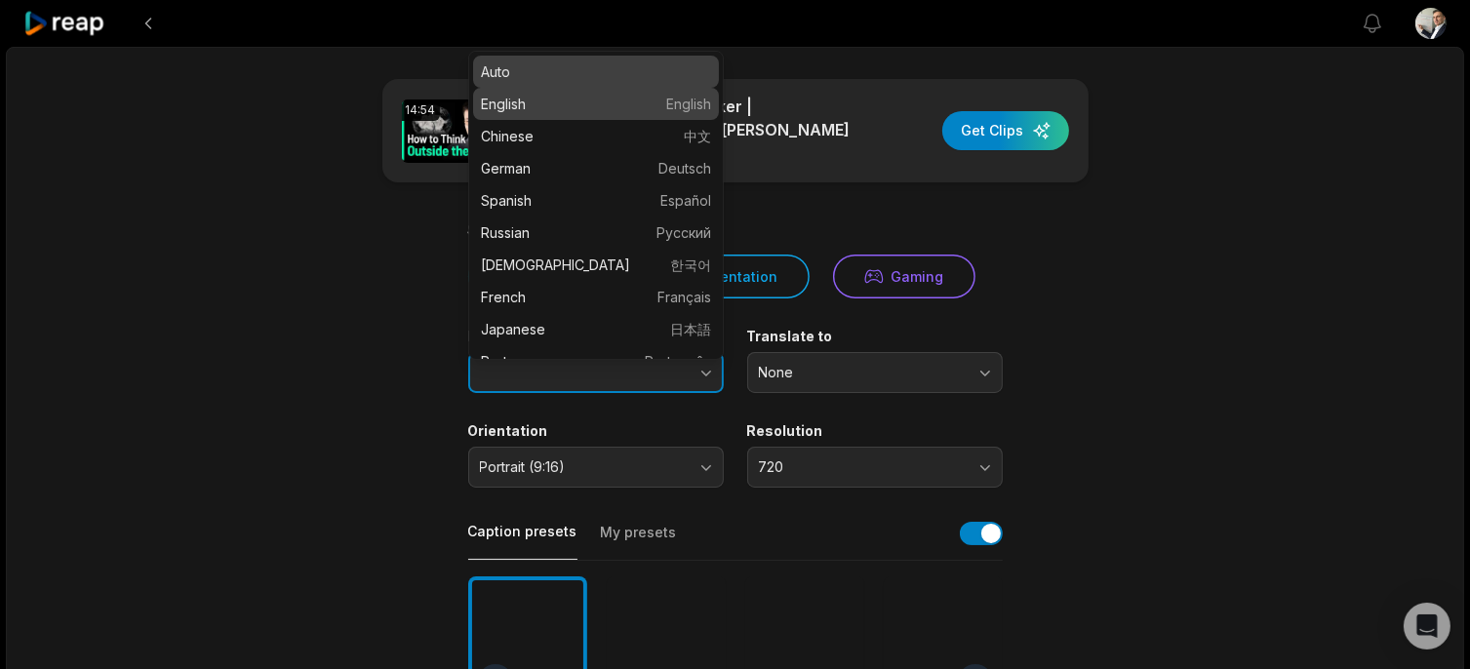
type input "*******"
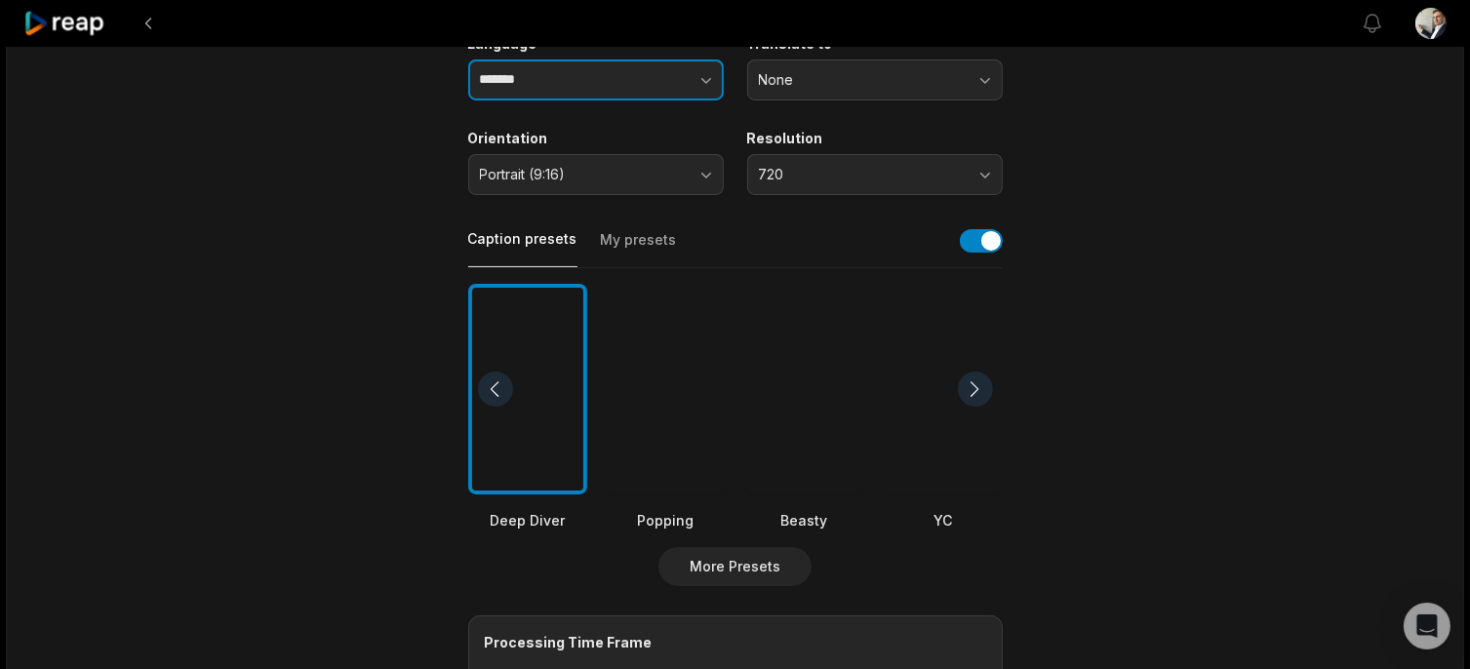
scroll to position [390, 0]
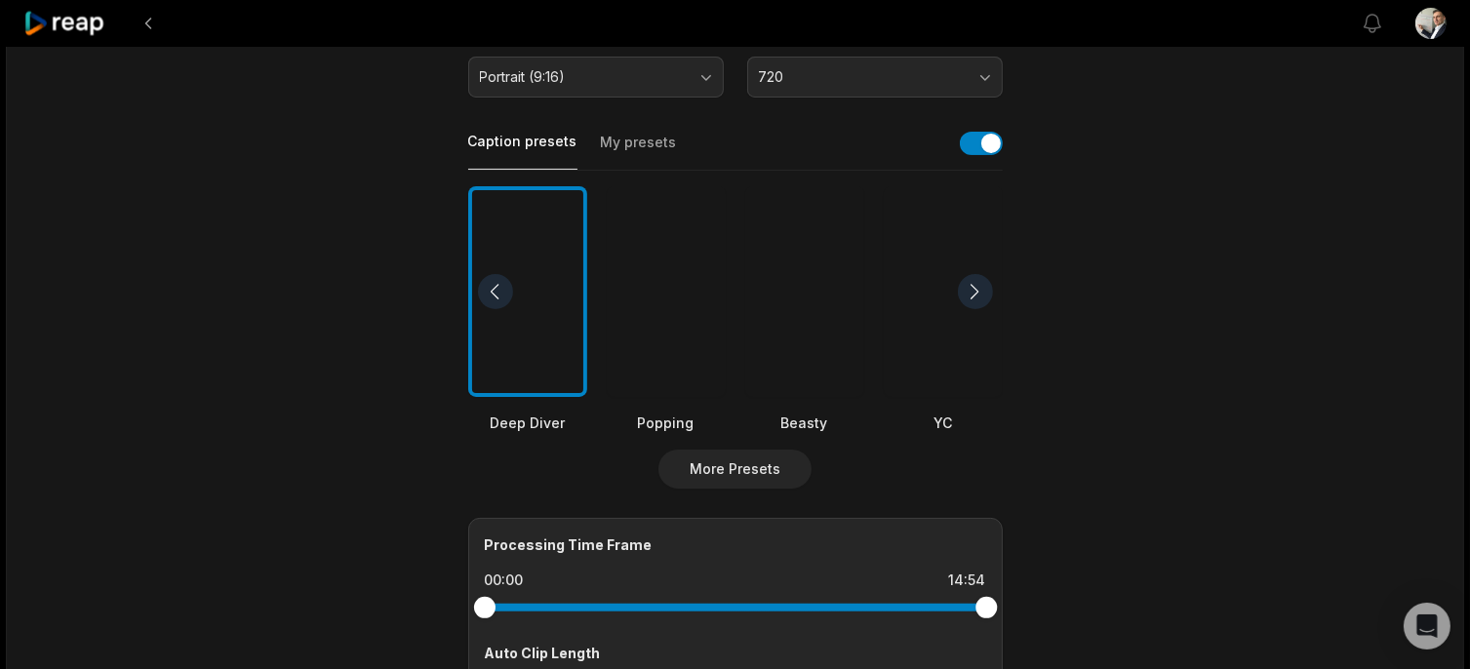
click at [777, 281] on div at bounding box center [804, 292] width 119 height 212
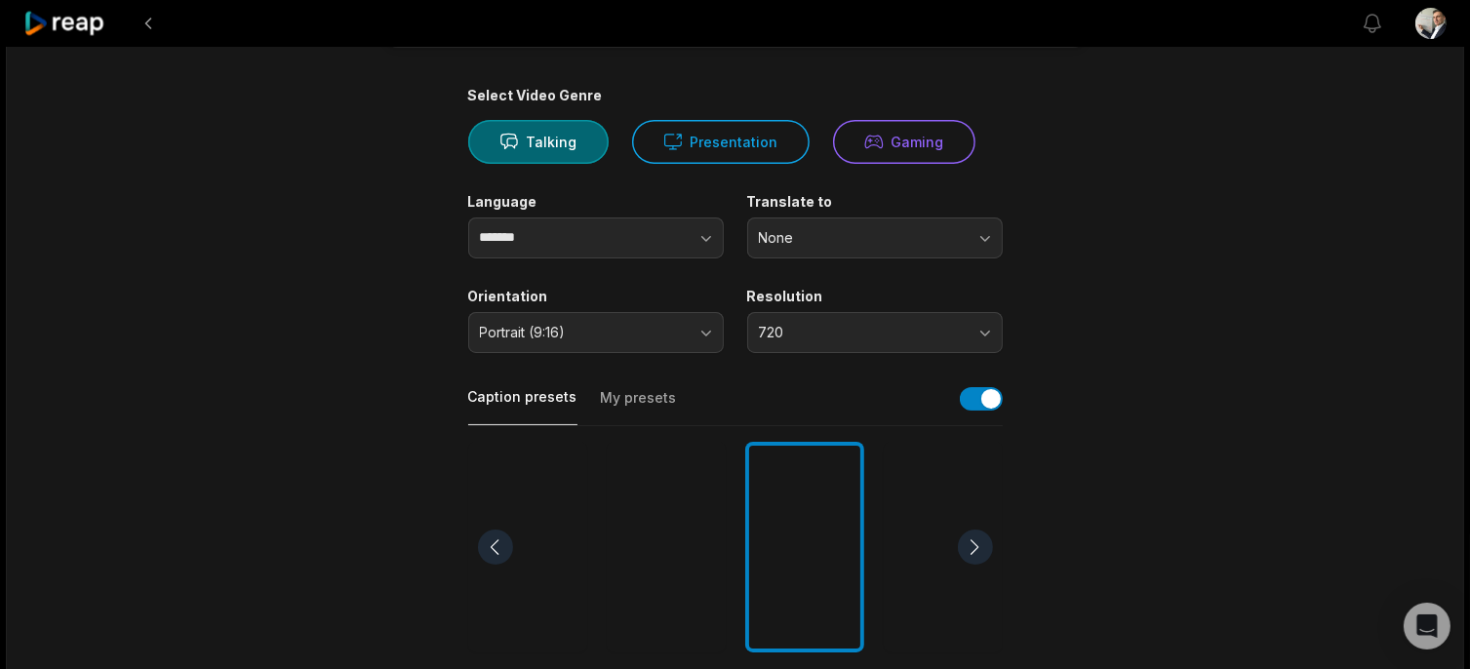
scroll to position [0, 0]
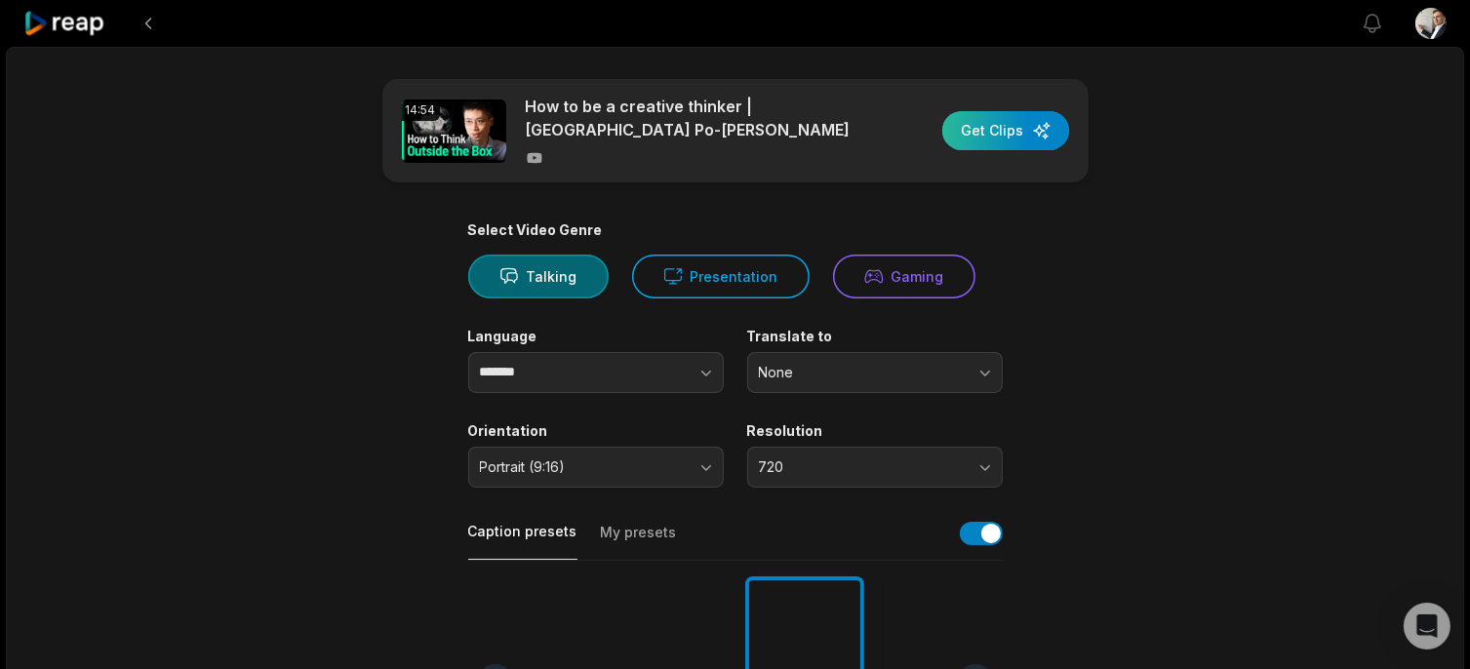
click at [1012, 129] on div "button" at bounding box center [1005, 130] width 127 height 39
